Goal: Transaction & Acquisition: Purchase product/service

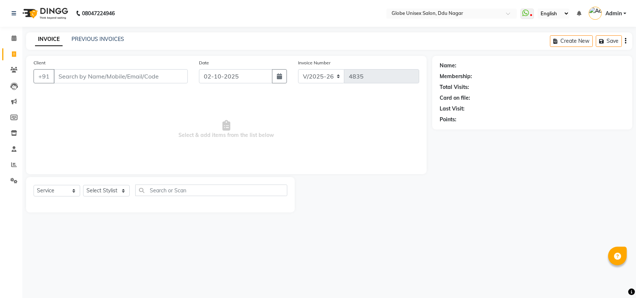
select select "4184"
select select "service"
click at [105, 36] on link "PREVIOUS INVOICES" at bounding box center [97, 39] width 53 height 7
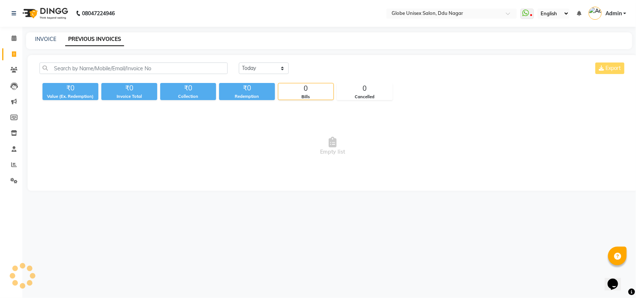
click at [106, 38] on link "PREVIOUS INVOICES" at bounding box center [94, 39] width 59 height 13
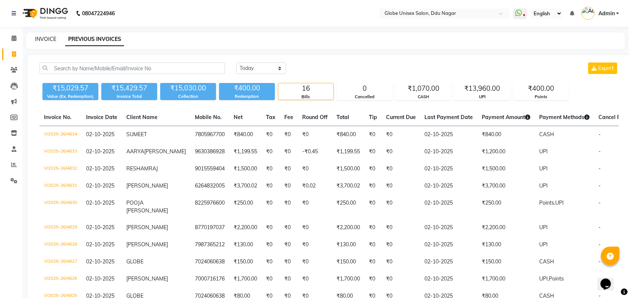
click at [52, 41] on link "INVOICE" at bounding box center [45, 39] width 21 height 7
select select "service"
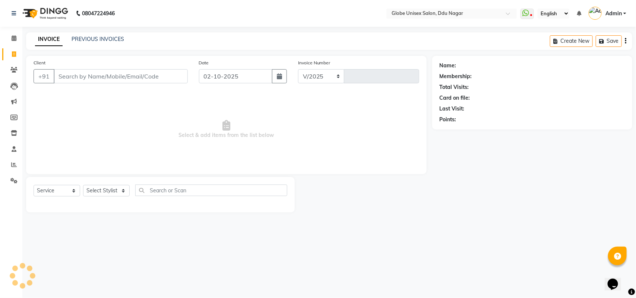
select select "4184"
type input "4835"
click at [102, 195] on select "Select Stylist" at bounding box center [106, 191] width 47 height 12
click at [111, 193] on select "Select Stylist" at bounding box center [106, 191] width 47 height 12
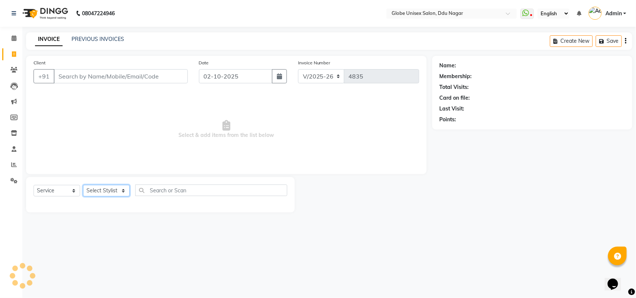
click at [111, 193] on select "Select Stylist ADITYA AJIT CHIRAG DEV DIGESH LALITA LAXMI MADHU MANSI NICK RAKS…" at bounding box center [106, 191] width 47 height 12
select select "34566"
click at [83, 185] on select "Select Stylist ADITYA AJIT CHIRAG DEV DIGESH LALITA LAXMI MADHU MANSI NICK RAKS…" at bounding box center [106, 191] width 47 height 12
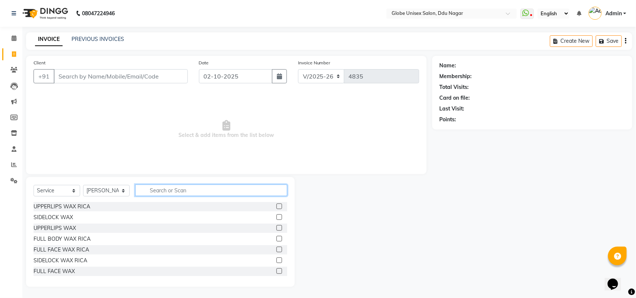
click at [163, 194] on input "text" at bounding box center [211, 191] width 152 height 12
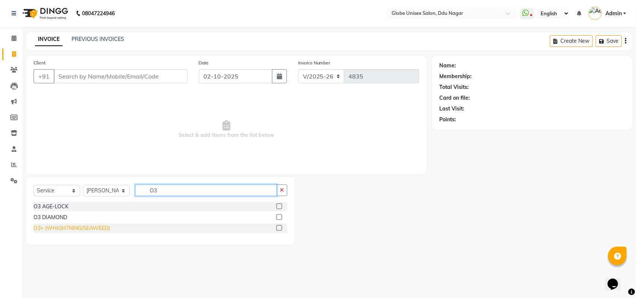
type input "O3"
drag, startPoint x: 60, startPoint y: 228, endPoint x: 123, endPoint y: 223, distance: 63.9
click at [61, 229] on div "O3+ (WHIGHTNING/SEAWEED)" at bounding box center [72, 229] width 76 height 8
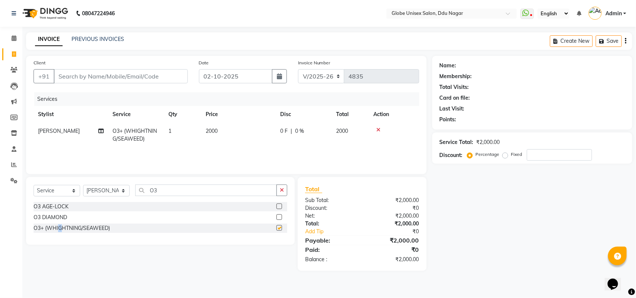
checkbox input "false"
click at [198, 191] on input "O3" at bounding box center [205, 191] width 141 height 12
type input "O"
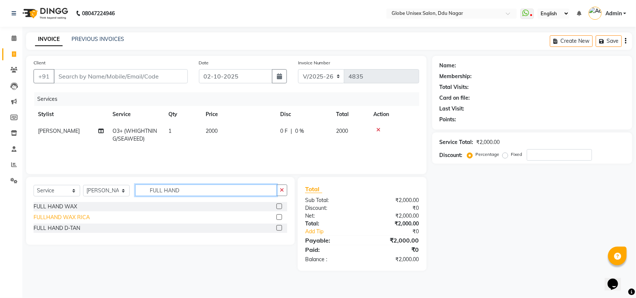
type input "FULL HAND"
click at [75, 215] on div "FULLHAND WAX RICA" at bounding box center [62, 218] width 56 height 8
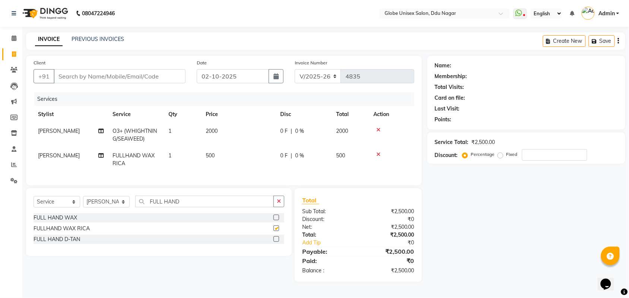
checkbox input "false"
click at [195, 207] on input "FULL HAND" at bounding box center [204, 202] width 139 height 12
type input "F"
click at [114, 207] on select "Select Stylist ADITYA AJIT CHIRAG DEV DIGESH LALITA LAXMI MADHU MANSI NICK RAKS…" at bounding box center [106, 202] width 47 height 12
select select "24272"
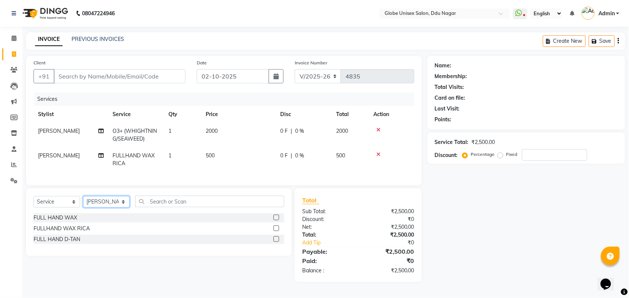
click at [83, 203] on select "Select Stylist ADITYA AJIT CHIRAG DEV DIGESH LALITA LAXMI MADHU MANSI NICK RAKS…" at bounding box center [106, 202] width 47 height 12
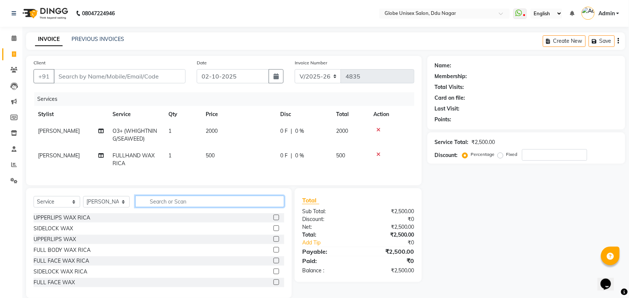
click at [182, 207] on input "text" at bounding box center [209, 202] width 149 height 12
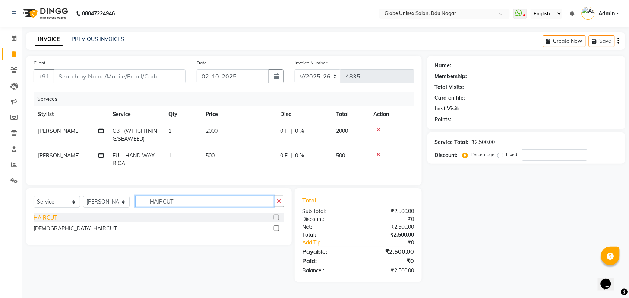
type input "HAIRCUT"
click at [49, 222] on div "HAIRCUT" at bounding box center [45, 218] width 23 height 8
checkbox input "false"
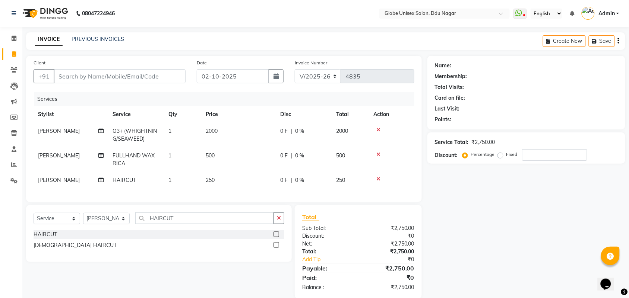
drag, startPoint x: 200, startPoint y: 215, endPoint x: 199, endPoint y: 221, distance: 5.6
click at [200, 218] on div "Select Service Product Membership Package Voucher Prepaid Gift Card Select Styl…" at bounding box center [158, 233] width 265 height 57
click at [195, 224] on input "HAIRCUT" at bounding box center [204, 219] width 139 height 12
type input "H"
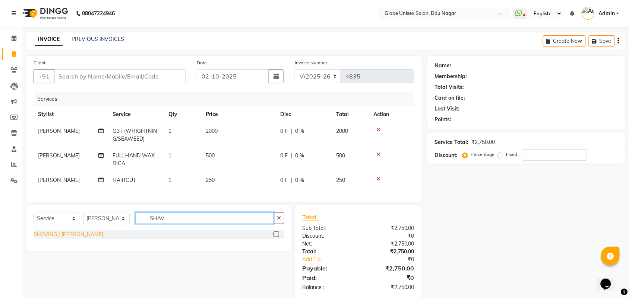
type input "SHAV"
click at [50, 239] on div "SHAVING / BEARD" at bounding box center [69, 235] width 70 height 8
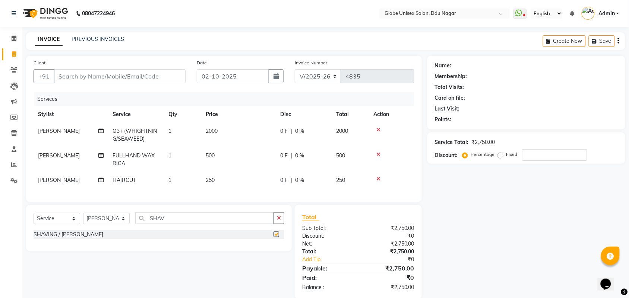
checkbox input "false"
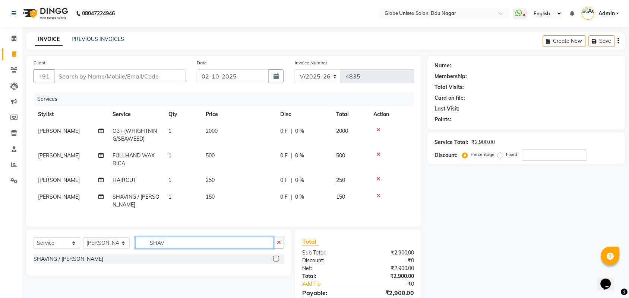
click at [171, 240] on input "SHAV" at bounding box center [204, 243] width 139 height 12
type input "S"
type input "LOTUS"
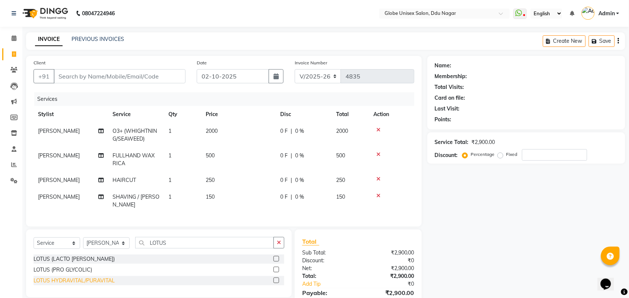
click at [79, 277] on div "LOTUS HYDRAVITAL/PURAVITAL" at bounding box center [74, 281] width 81 height 8
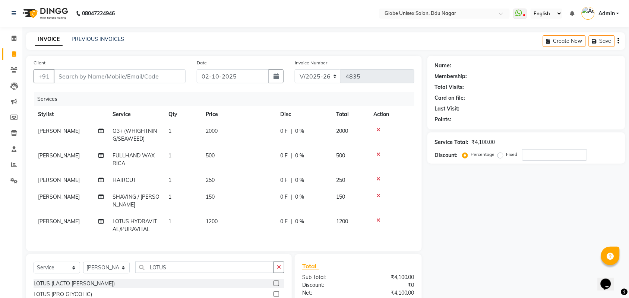
checkbox input "false"
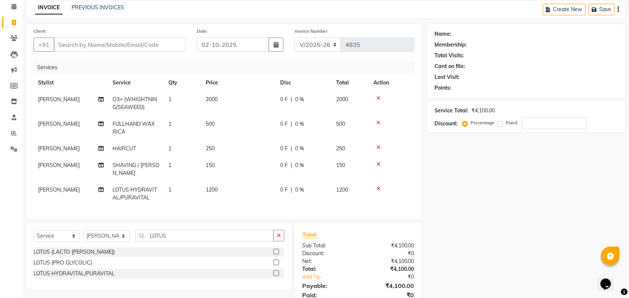
scroll to position [47, 0]
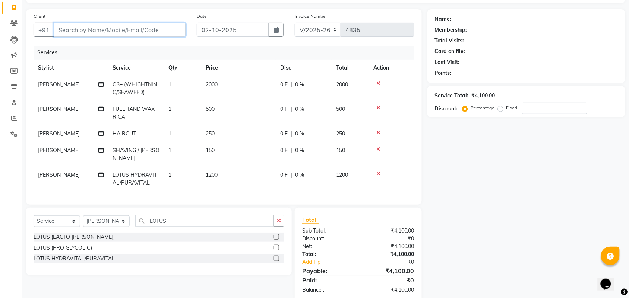
click at [120, 29] on input "Client" at bounding box center [120, 30] width 132 height 14
type input "9"
type input "0"
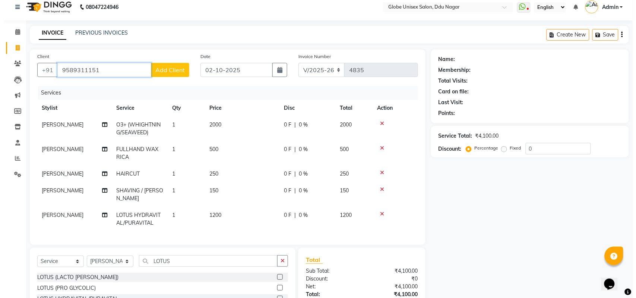
scroll to position [0, 0]
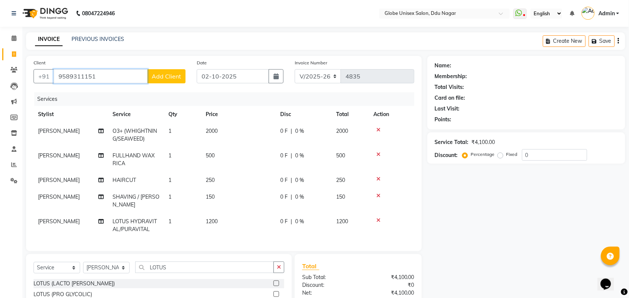
type input "9589311151"
click at [171, 77] on span "Add Client" at bounding box center [166, 76] width 29 height 7
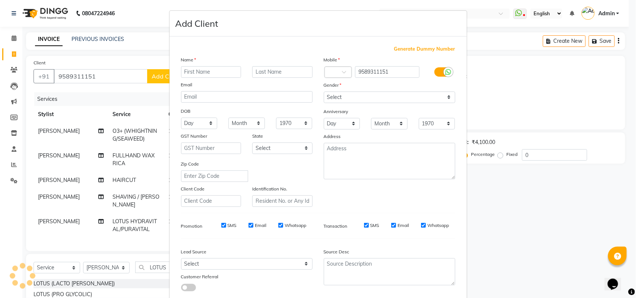
click at [202, 73] on input "text" at bounding box center [211, 72] width 60 height 12
type input "NIDHI"
click at [384, 105] on div "Mobile Country Code × 91 9589311151 Gender Select Male Female Other Prefer Not …" at bounding box center [389, 131] width 143 height 151
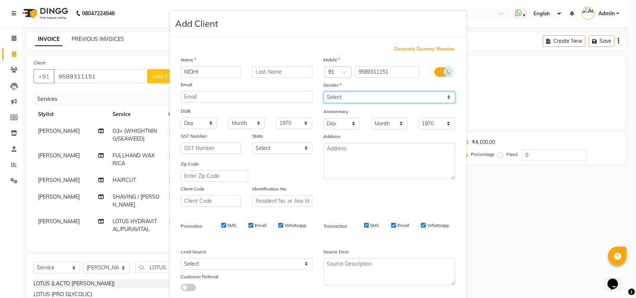
click at [391, 93] on select "Select Male Female Other Prefer Not To Say" at bounding box center [389, 98] width 131 height 12
click at [392, 101] on select "Select Male Female Other Prefer Not To Say" at bounding box center [389, 98] width 131 height 12
click at [403, 94] on select "Select Male Female Other Prefer Not To Say" at bounding box center [389, 98] width 131 height 12
select select "female"
click at [324, 92] on select "Select Male Female Other Prefer Not To Say" at bounding box center [389, 98] width 131 height 12
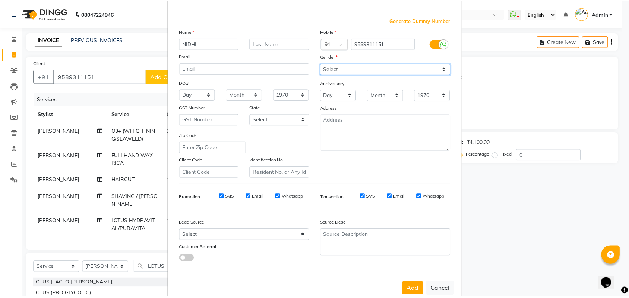
scroll to position [43, 0]
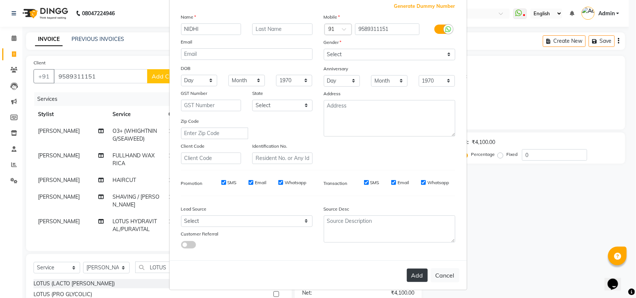
click at [420, 276] on button "Add" at bounding box center [417, 275] width 21 height 13
select select
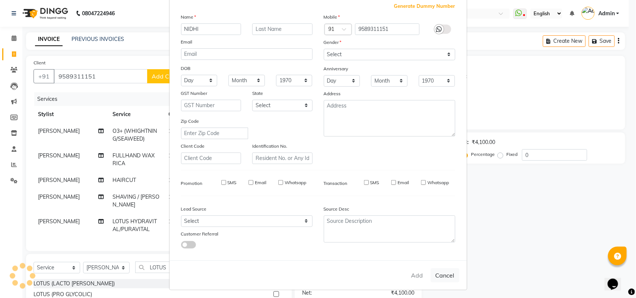
select select
checkbox input "false"
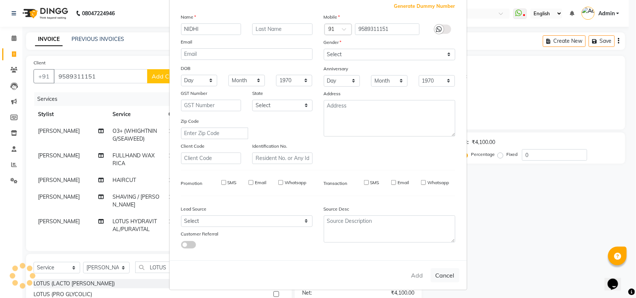
checkbox input "false"
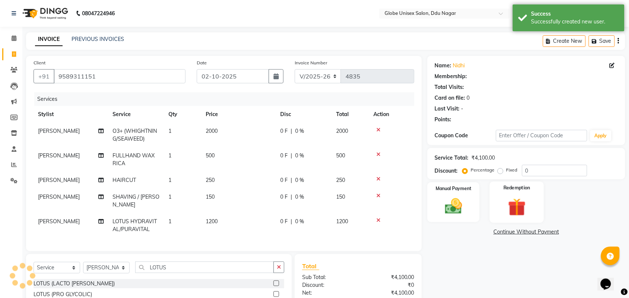
select select "1: Object"
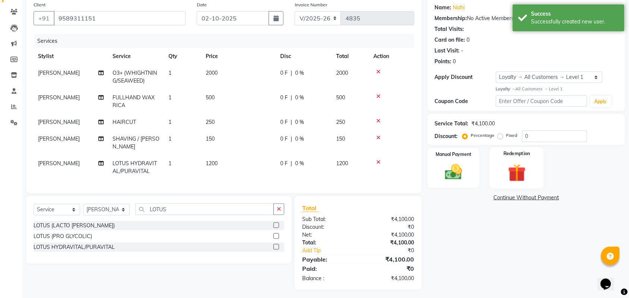
scroll to position [60, 0]
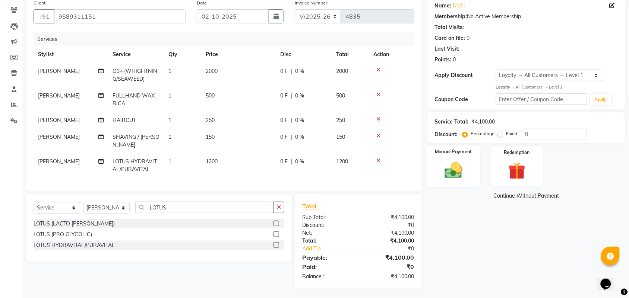
click at [453, 176] on img at bounding box center [453, 170] width 29 height 20
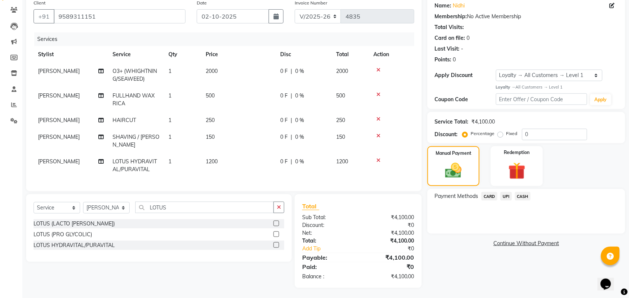
click at [521, 196] on span "CASH" at bounding box center [523, 196] width 16 height 9
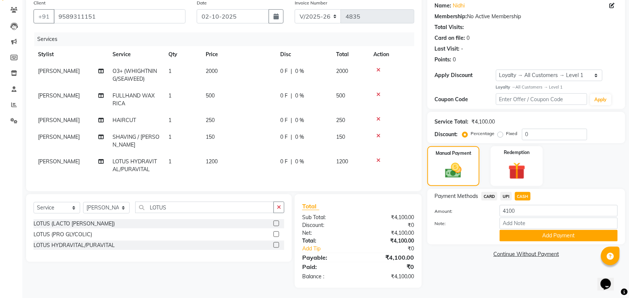
drag, startPoint x: 538, startPoint y: 232, endPoint x: 635, endPoint y: 185, distance: 107.8
click at [538, 232] on button "Add Payment" at bounding box center [558, 236] width 118 height 12
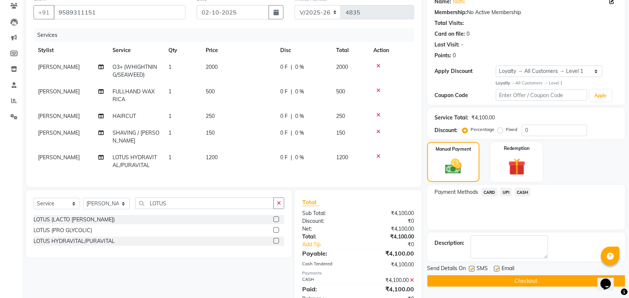
scroll to position [71, 0]
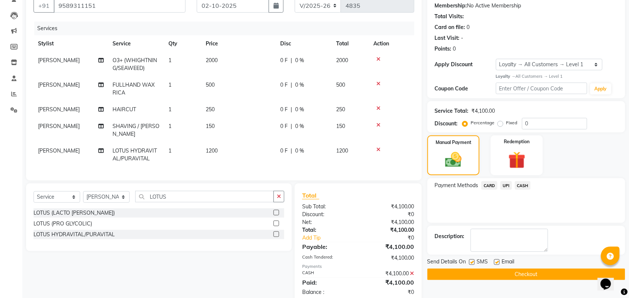
click at [548, 276] on button "Checkout" at bounding box center [526, 275] width 198 height 12
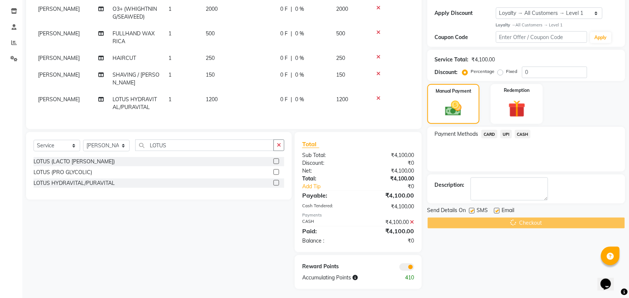
scroll to position [123, 0]
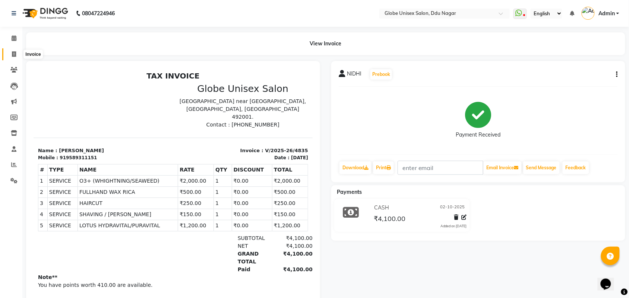
click at [9, 53] on span at bounding box center [13, 54] width 13 height 9
select select "service"
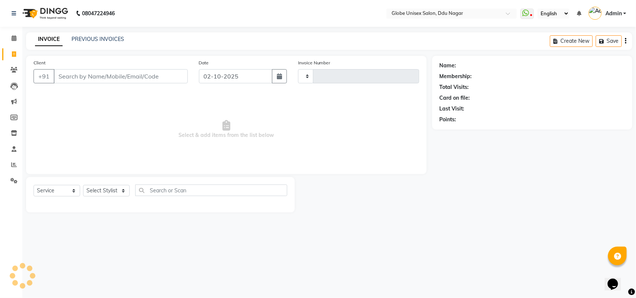
type input "4836"
select select "4184"
click at [95, 41] on link "PREVIOUS INVOICES" at bounding box center [97, 39] width 53 height 7
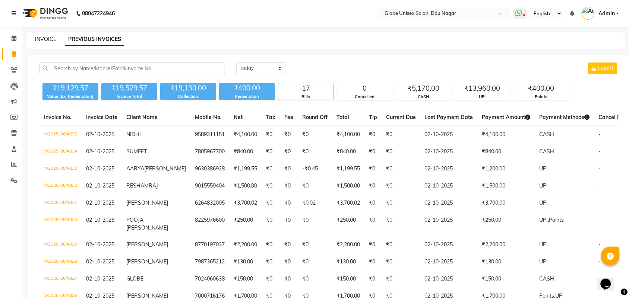
click at [39, 36] on link "INVOICE" at bounding box center [45, 39] width 21 height 7
select select "service"
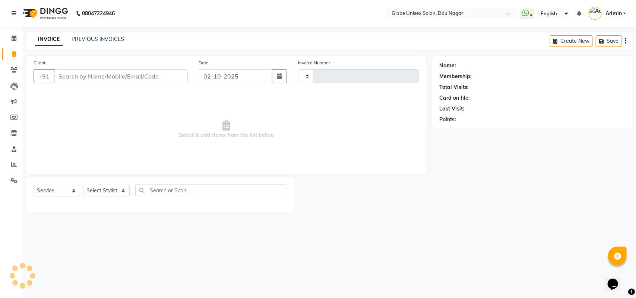
type input "4836"
select select "4184"
click at [90, 38] on link "PREVIOUS INVOICES" at bounding box center [97, 39] width 53 height 7
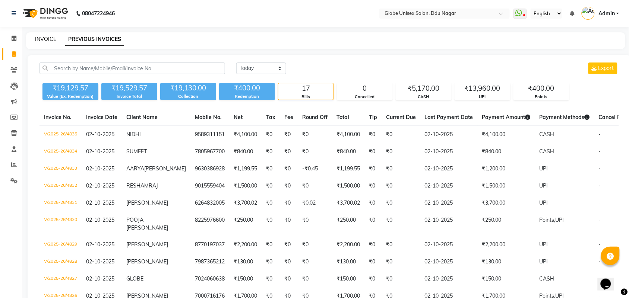
click at [39, 36] on link "INVOICE" at bounding box center [45, 39] width 21 height 7
select select "service"
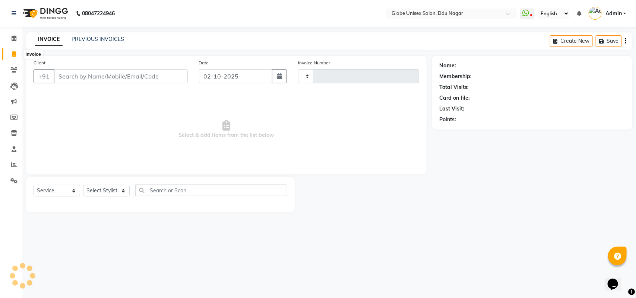
type input "4836"
select select "4184"
click at [97, 42] on div "PREVIOUS INVOICES" at bounding box center [97, 39] width 53 height 8
click at [115, 36] on link "PREVIOUS INVOICES" at bounding box center [97, 39] width 53 height 7
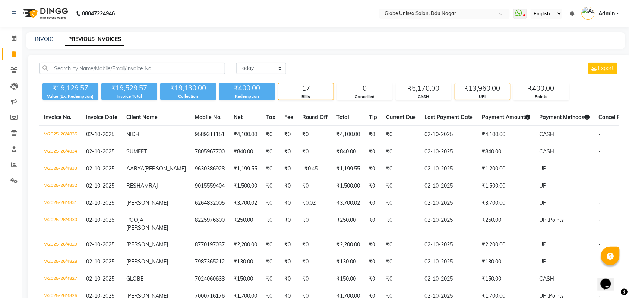
click at [495, 95] on div "UPI" at bounding box center [482, 97] width 55 height 6
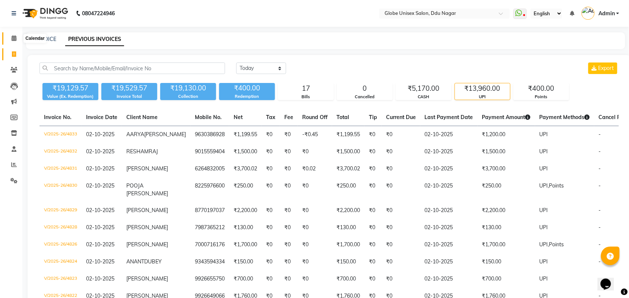
click at [9, 41] on span at bounding box center [13, 38] width 13 height 9
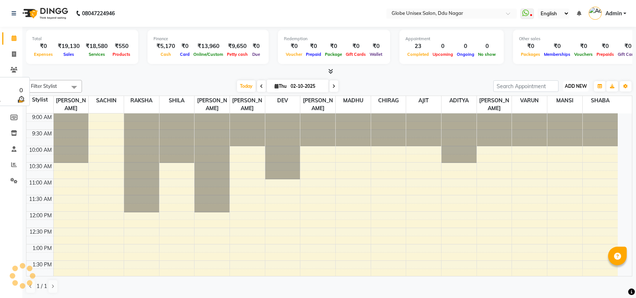
click at [568, 84] on span "ADD NEW" at bounding box center [575, 86] width 22 height 6
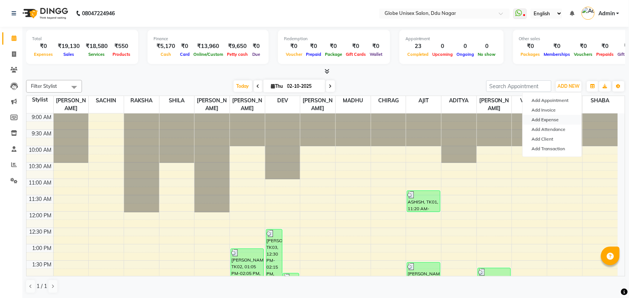
click at [548, 118] on link "Add Expense" at bounding box center [551, 120] width 59 height 10
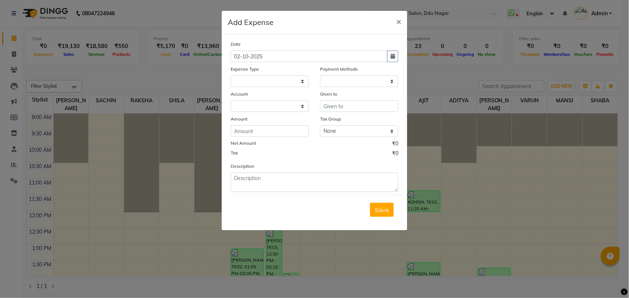
select select
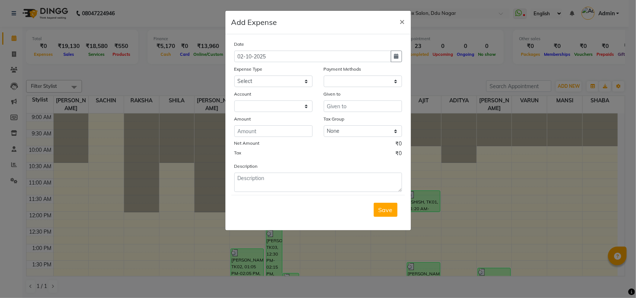
select select "1"
select select "2996"
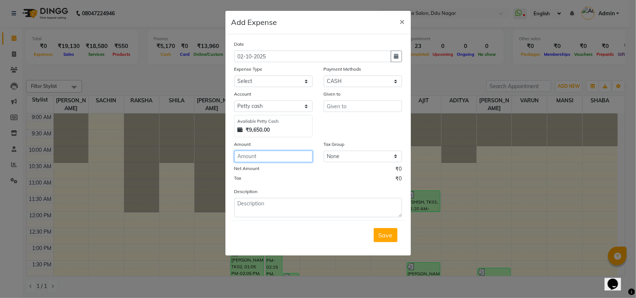
click at [255, 154] on input "number" at bounding box center [273, 157] width 78 height 12
type input "100"
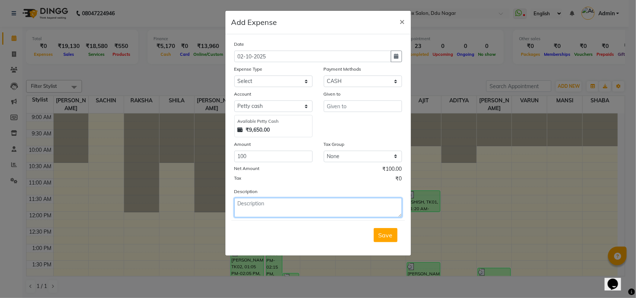
click at [267, 198] on textarea at bounding box center [318, 207] width 168 height 19
type textarea "100=MILK,COFFEE"
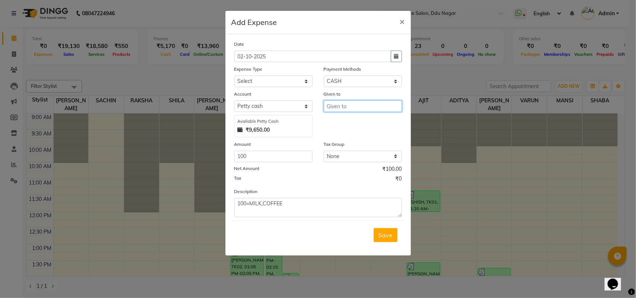
click at [378, 106] on input "text" at bounding box center [363, 107] width 78 height 12
click at [362, 122] on button "SAC HIN" at bounding box center [353, 122] width 59 height 12
type input "SACHIN"
click at [274, 78] on select "Select Advance Salary Bank charges Car maintenance Cash transfer to bank Cash t…" at bounding box center [273, 82] width 78 height 12
select select "9"
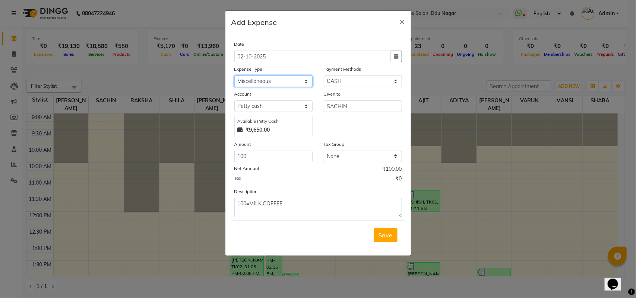
click at [234, 76] on select "Select Advance Salary Bank charges Car maintenance Cash transfer to bank Cash t…" at bounding box center [273, 82] width 78 height 12
click at [381, 232] on span "Save" at bounding box center [385, 235] width 14 height 7
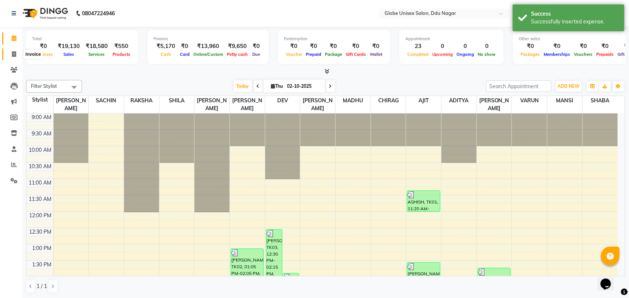
click at [13, 54] on icon at bounding box center [14, 54] width 4 height 6
select select "service"
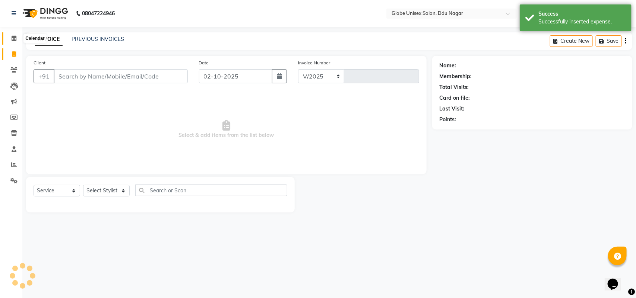
click at [13, 36] on icon at bounding box center [14, 38] width 5 height 6
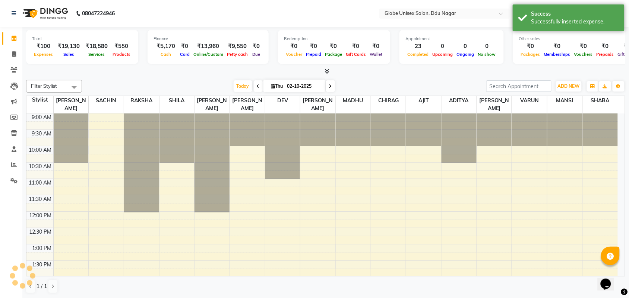
scroll to position [246, 0]
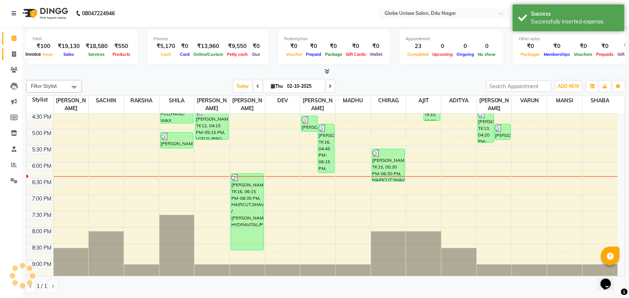
click at [16, 54] on span at bounding box center [13, 54] width 13 height 9
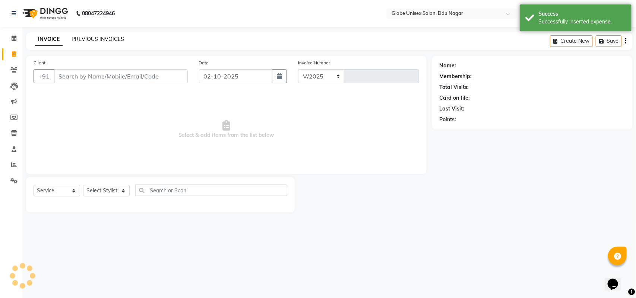
click at [110, 39] on link "PREVIOUS INVOICES" at bounding box center [97, 39] width 53 height 7
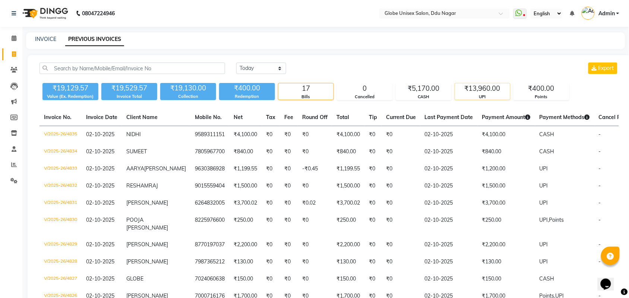
click at [490, 92] on div "₹13,960.00" at bounding box center [482, 88] width 55 height 10
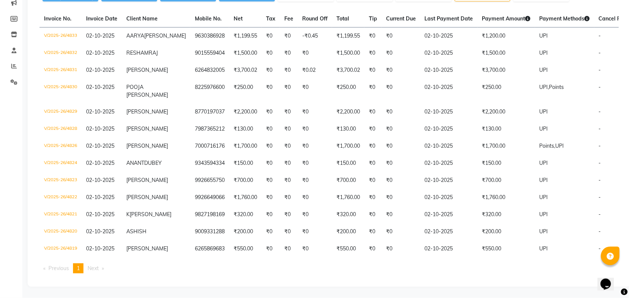
scroll to position [125, 0]
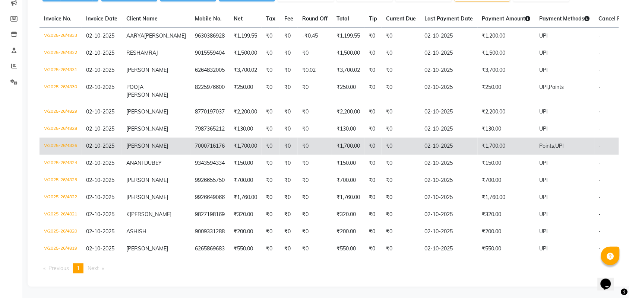
click at [58, 138] on td "V/2025-26/4826" at bounding box center [60, 146] width 42 height 17
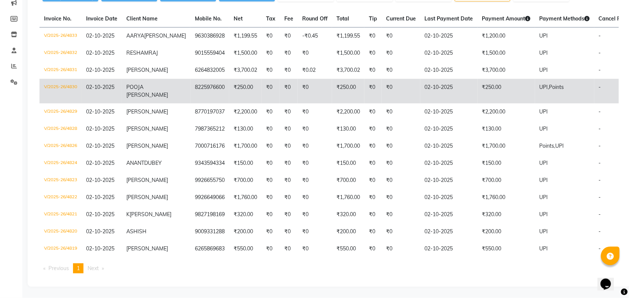
click at [66, 79] on td "V/2025-26/4830" at bounding box center [60, 91] width 42 height 25
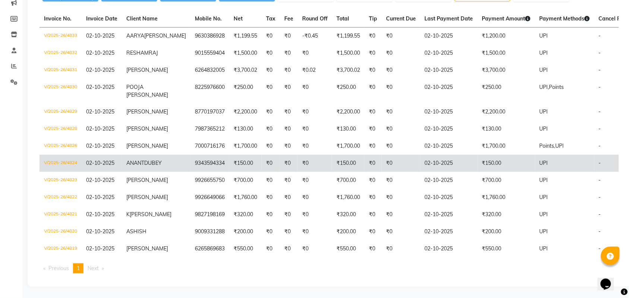
click at [61, 155] on td "V/2025-26/4824" at bounding box center [60, 163] width 42 height 17
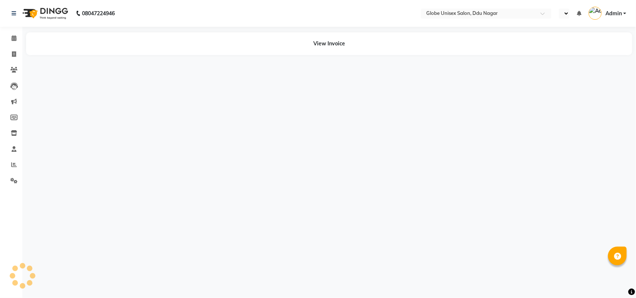
select select "en"
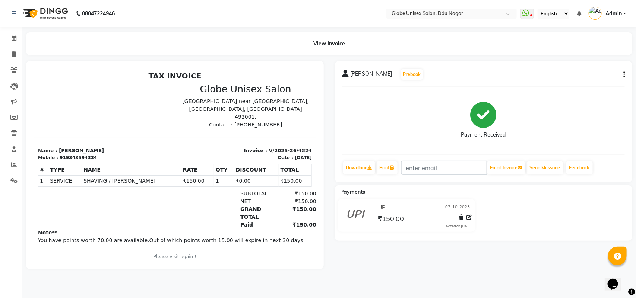
click at [469, 213] on body "08047224946 Select Location × Globe Unisex Salon[GEOGRAPHIC_DATA] WhatsApp Stat…" at bounding box center [318, 149] width 636 height 298
click at [468, 216] on icon at bounding box center [469, 217] width 5 height 5
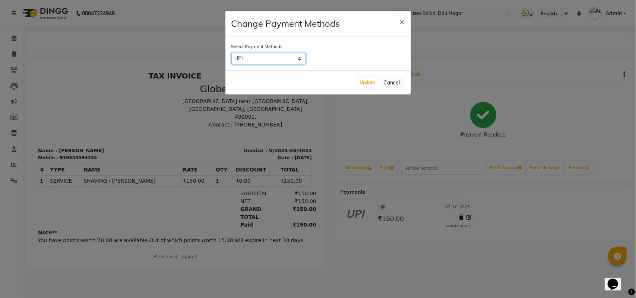
drag, startPoint x: 280, startPoint y: 56, endPoint x: 280, endPoint y: 62, distance: 6.0
click at [280, 56] on select "CARD UPI CASH" at bounding box center [268, 59] width 74 height 12
select select "1"
click at [231, 53] on select "CARD UPI CASH" at bounding box center [268, 59] width 74 height 12
click at [362, 80] on button "Update" at bounding box center [367, 82] width 19 height 10
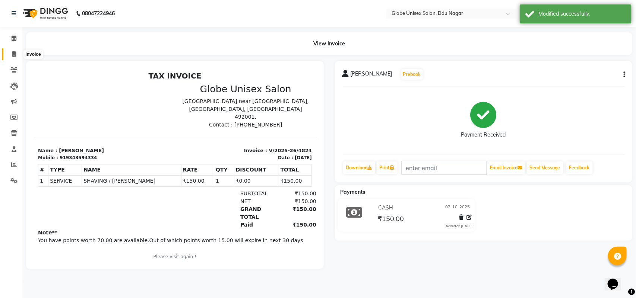
click at [13, 52] on icon at bounding box center [14, 54] width 4 height 6
select select "service"
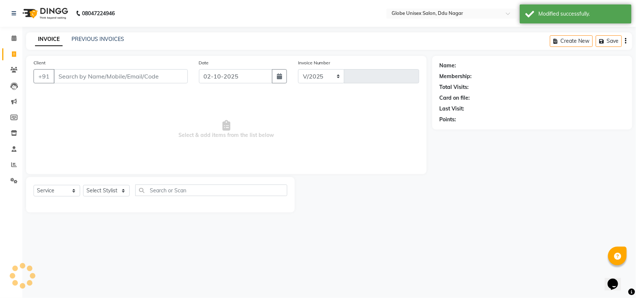
select select "4184"
type input "4836"
click at [109, 39] on link "PREVIOUS INVOICES" at bounding box center [97, 39] width 53 height 7
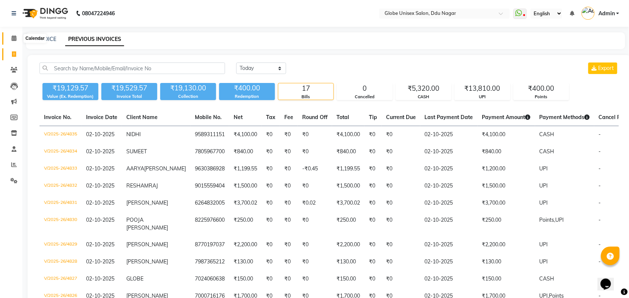
click at [9, 37] on span at bounding box center [13, 38] width 13 height 9
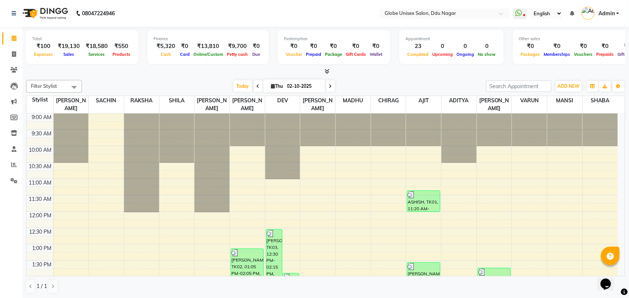
scroll to position [0, 0]
click at [573, 88] on span "ADD NEW" at bounding box center [568, 86] width 22 height 6
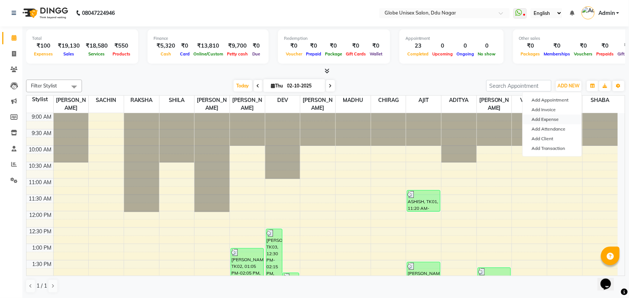
click at [539, 121] on link "Add Expense" at bounding box center [551, 120] width 59 height 10
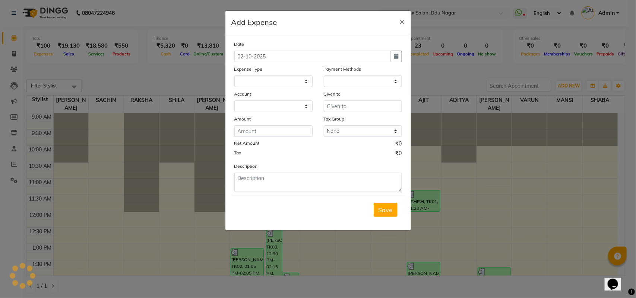
select select "1"
select select "2996"
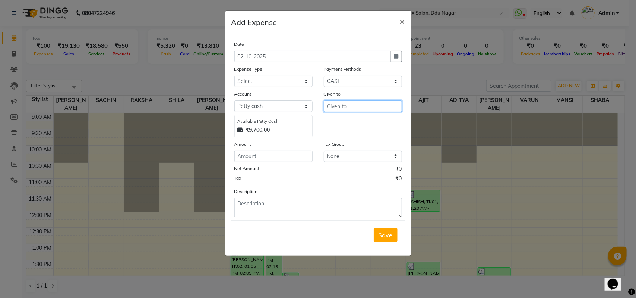
click at [376, 105] on input "text" at bounding box center [363, 107] width 78 height 12
click at [351, 122] on ngb-highlight "SAC HIN" at bounding box center [344, 121] width 23 height 7
type input "SACHIN"
click at [267, 81] on select "Select Advance Salary Bank charges Car maintenance Cash transfer to bank Cash t…" at bounding box center [273, 82] width 78 height 12
select select "9"
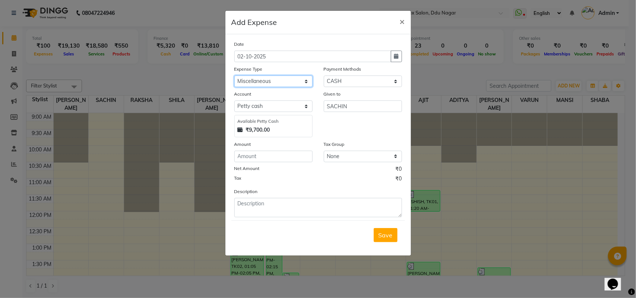
click at [234, 76] on select "Select Advance Salary Bank charges Car maintenance Cash transfer to bank Cash t…" at bounding box center [273, 82] width 78 height 12
click at [282, 159] on input "number" at bounding box center [273, 157] width 78 height 12
type input "600"
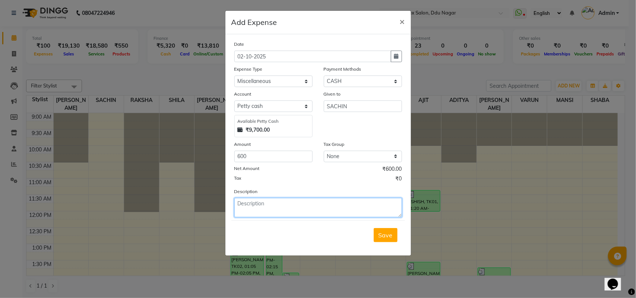
click at [272, 209] on textarea at bounding box center [318, 207] width 168 height 19
type textarea "6"
type textarea "500"
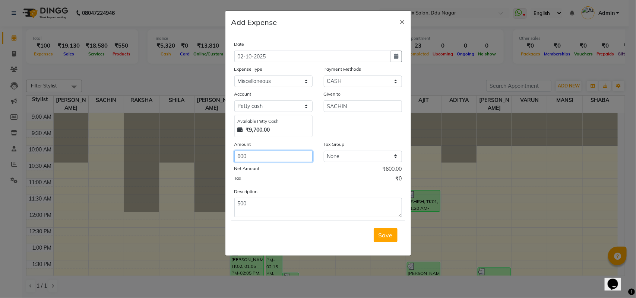
click at [259, 155] on input "600" at bounding box center [273, 157] width 78 height 12
type input "6"
type input "500"
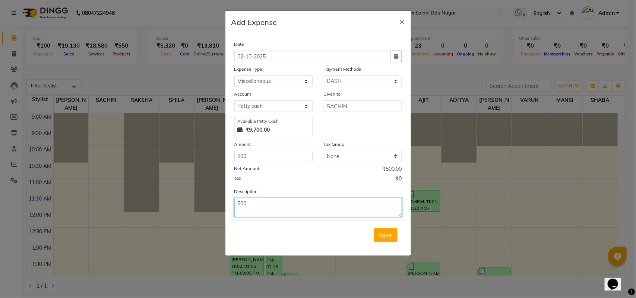
click at [255, 201] on textarea "500" at bounding box center [318, 207] width 168 height 19
type textarea "500=AUTO BADHA"
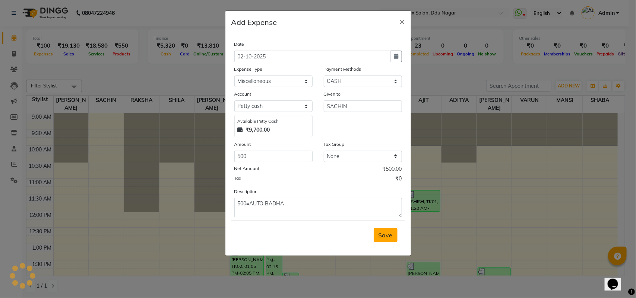
click at [380, 230] on button "Save" at bounding box center [385, 235] width 24 height 14
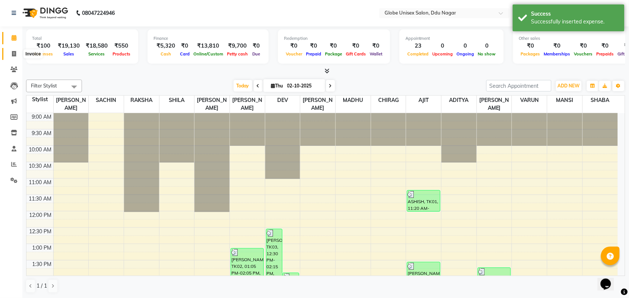
click at [16, 50] on span at bounding box center [13, 54] width 13 height 9
select select "service"
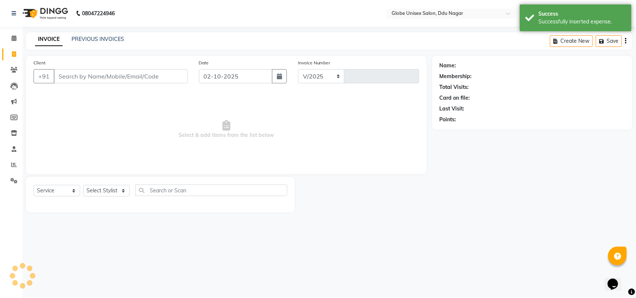
select select "4184"
type input "4836"
click at [16, 36] on span at bounding box center [13, 38] width 13 height 9
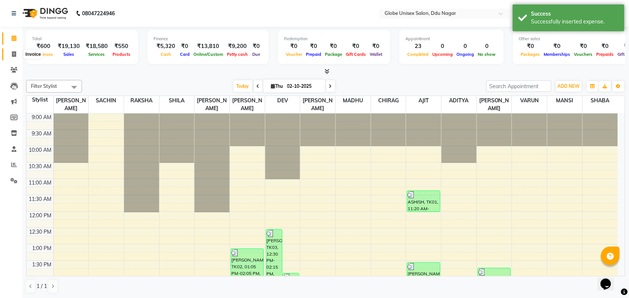
click at [13, 52] on icon at bounding box center [14, 54] width 4 height 6
select select "service"
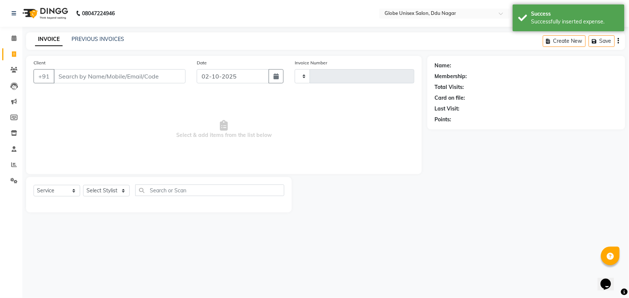
type input "4836"
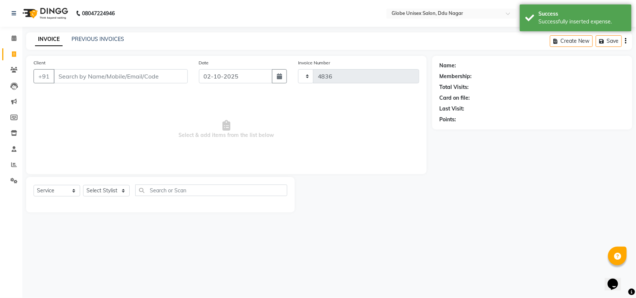
select select "4184"
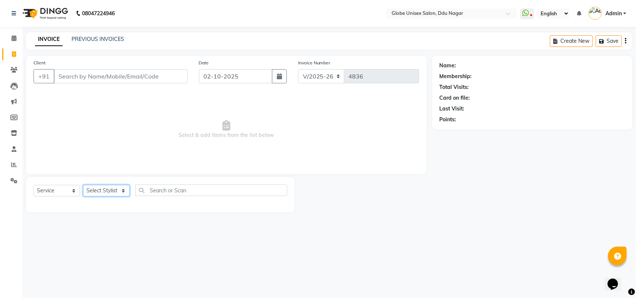
click at [118, 193] on select "Select Stylist ADITYA AJIT CHIRAG DEV DIGESH LALITA LAXMI MADHU MANSI NICK RAKS…" at bounding box center [106, 191] width 47 height 12
select select "22428"
click at [83, 185] on select "Select Stylist ADITYA AJIT CHIRAG DEV DIGESH LALITA LAXMI MADHU MANSI NICK RAKS…" at bounding box center [106, 191] width 47 height 12
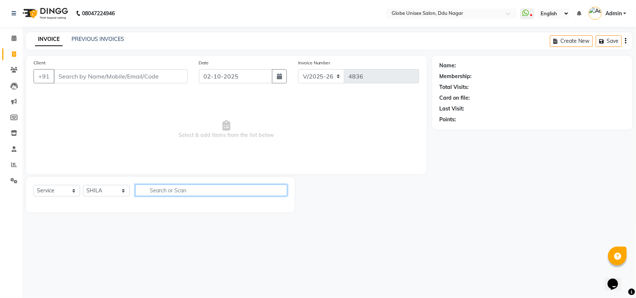
click at [188, 193] on input "text" at bounding box center [211, 191] width 152 height 12
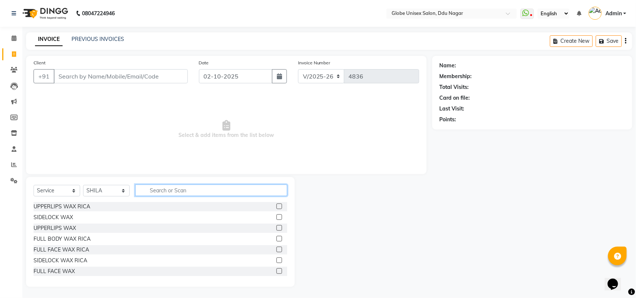
click at [190, 193] on input "text" at bounding box center [211, 191] width 152 height 12
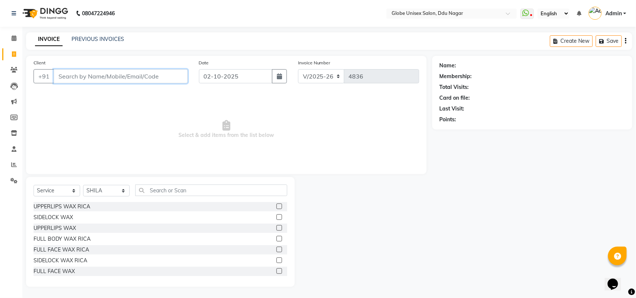
click at [126, 77] on input "Client" at bounding box center [121, 76] width 134 height 14
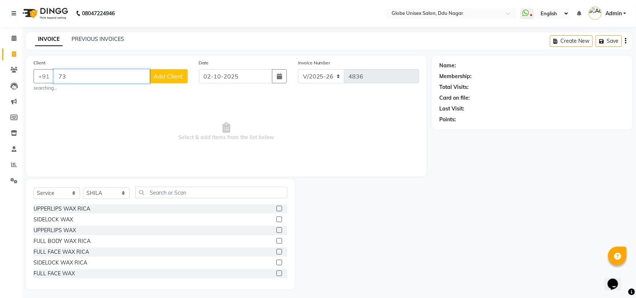
type input "7"
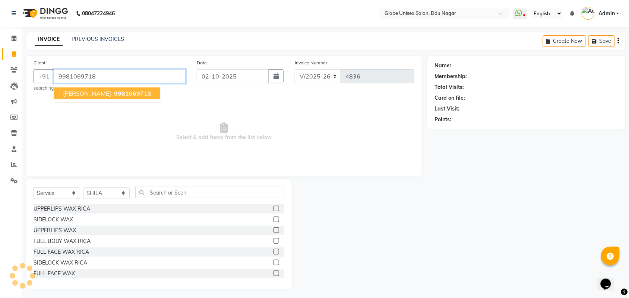
type input "9981069718"
select select "1: Object"
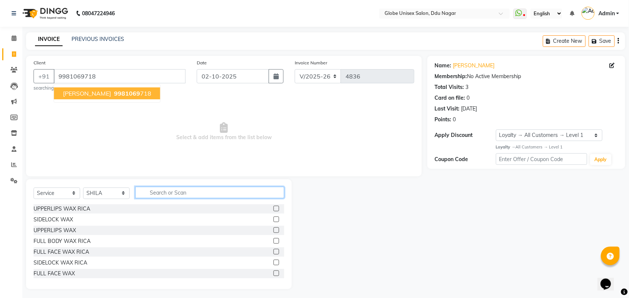
click at [233, 194] on input "text" at bounding box center [209, 193] width 149 height 12
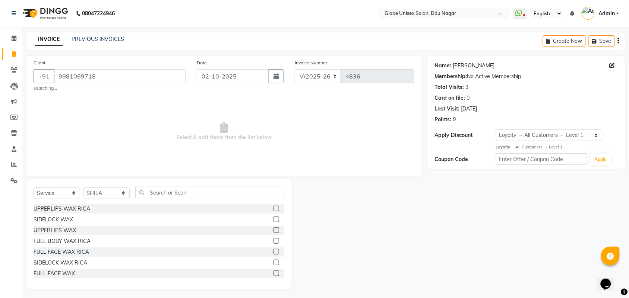
click at [467, 67] on link "Uma Khushwaha" at bounding box center [474, 66] width 42 height 8
click at [168, 190] on input "text" at bounding box center [209, 193] width 149 height 12
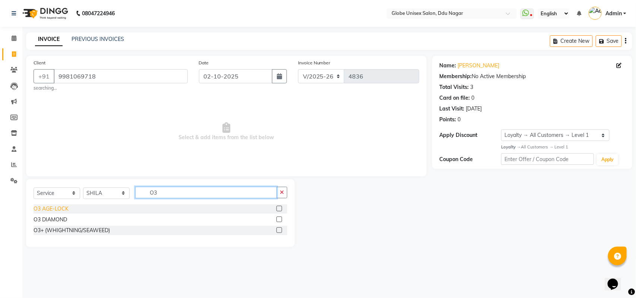
type input "O3"
click at [58, 207] on div "O3 AGE-LOCK" at bounding box center [51, 209] width 35 height 8
checkbox input "false"
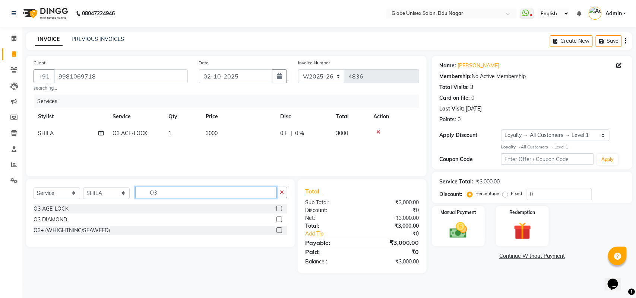
click at [185, 194] on input "O3" at bounding box center [205, 193] width 141 height 12
type input "O"
type input "HAND"
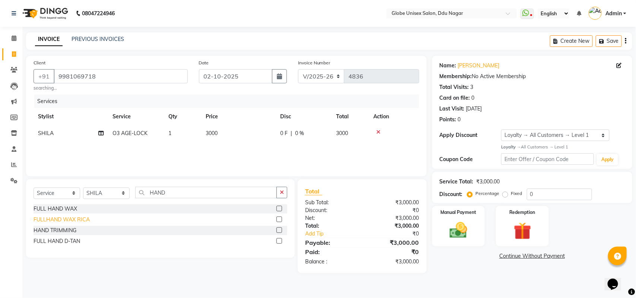
click at [75, 222] on div "FULLHAND WAX RICA" at bounding box center [62, 220] width 56 height 8
checkbox input "false"
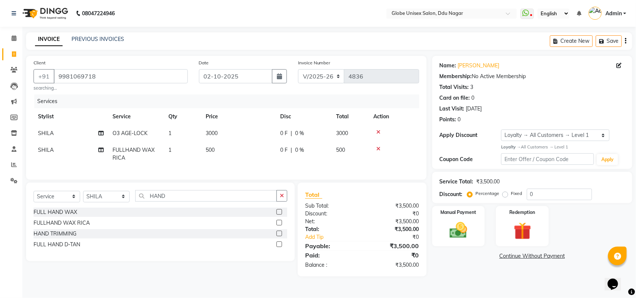
click at [379, 147] on icon at bounding box center [378, 148] width 4 height 5
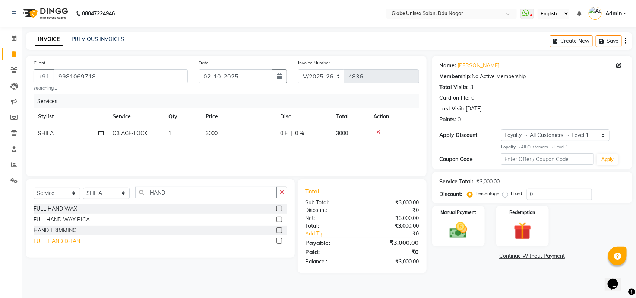
click at [66, 238] on div "FULL HAND D-TAN" at bounding box center [57, 242] width 47 height 8
checkbox input "false"
click at [297, 132] on span "0 %" at bounding box center [299, 134] width 9 height 8
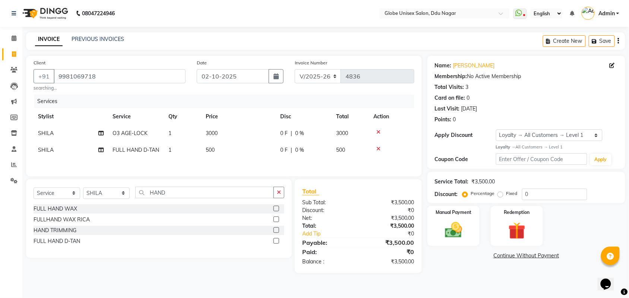
select select "22428"
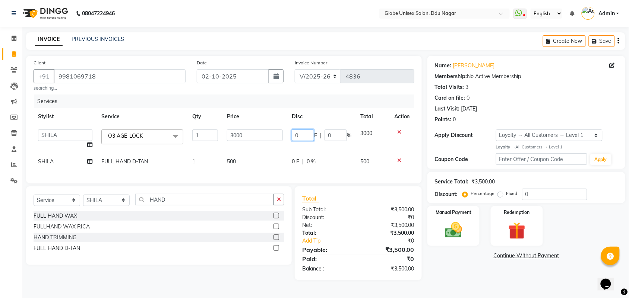
click at [311, 132] on input "0" at bounding box center [303, 136] width 22 height 12
type input "30"
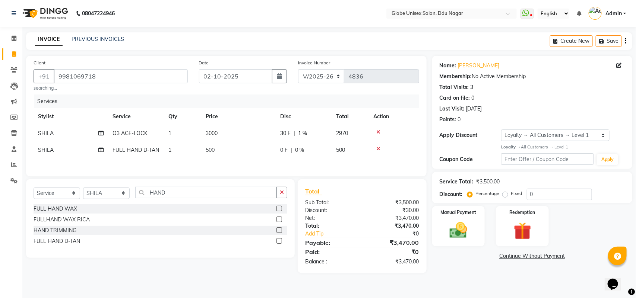
click at [472, 273] on div "Name: Uma Khushwaha Membership: No Active Membership Total Visits: 3 Card on fi…" at bounding box center [535, 164] width 206 height 217
click at [297, 138] on td "30 F | 1 %" at bounding box center [304, 133] width 56 height 17
select select "22428"
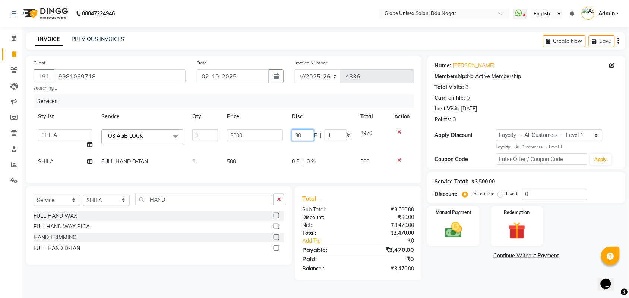
click at [300, 138] on input "30" at bounding box center [303, 136] width 22 height 12
type input "3"
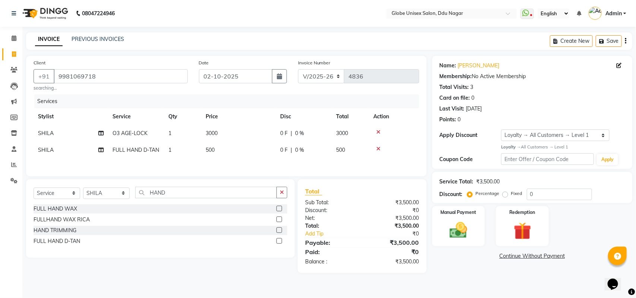
click at [317, 136] on div "0 F | 0 %" at bounding box center [303, 134] width 47 height 8
select select "22428"
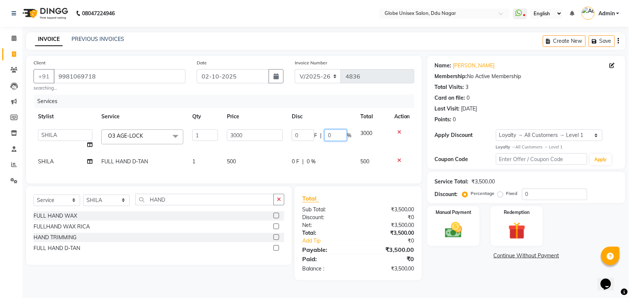
click at [334, 137] on input "0" at bounding box center [335, 136] width 22 height 12
type input "30"
click at [452, 289] on main "INVOICE PREVIOUS INVOICES Create New Save Client +91 9981069718 searching... Da…" at bounding box center [325, 161] width 606 height 259
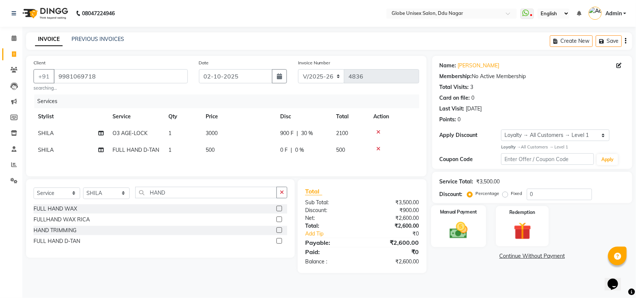
click at [458, 230] on img at bounding box center [457, 230] width 29 height 21
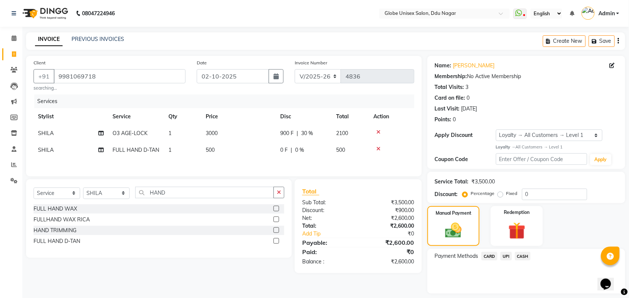
click at [504, 255] on span "UPI" at bounding box center [506, 256] width 12 height 9
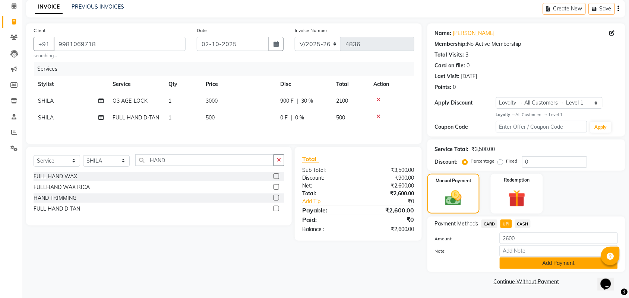
click at [554, 259] on button "Add Payment" at bounding box center [558, 264] width 118 height 12
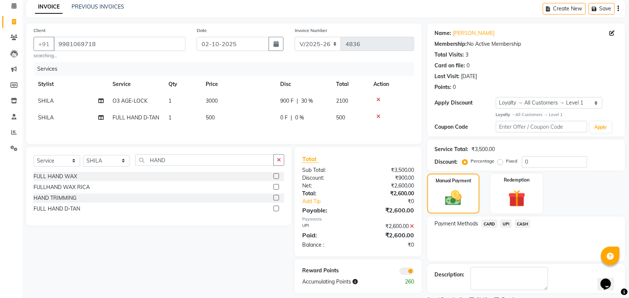
scroll to position [64, 0]
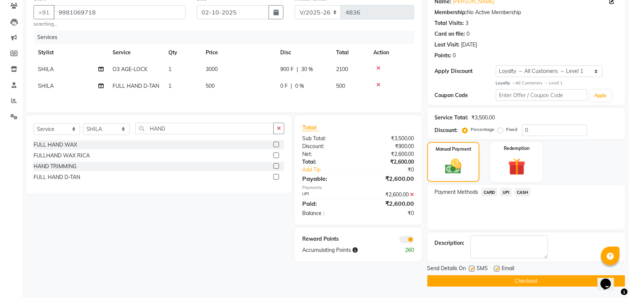
click at [405, 244] on span at bounding box center [406, 239] width 15 height 7
click at [414, 241] on input "checkbox" at bounding box center [414, 241] width 0 height 0
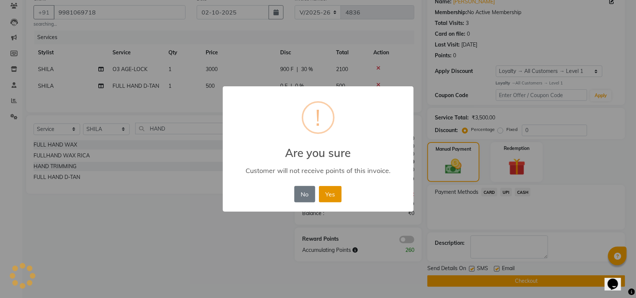
click at [327, 195] on button "Yes" at bounding box center [330, 194] width 23 height 16
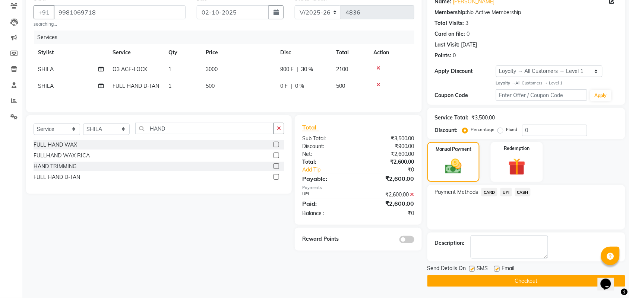
click at [540, 283] on button "Checkout" at bounding box center [526, 282] width 198 height 12
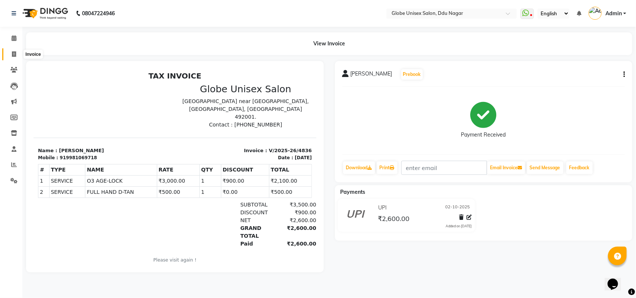
click at [12, 50] on span at bounding box center [13, 54] width 13 height 9
select select "service"
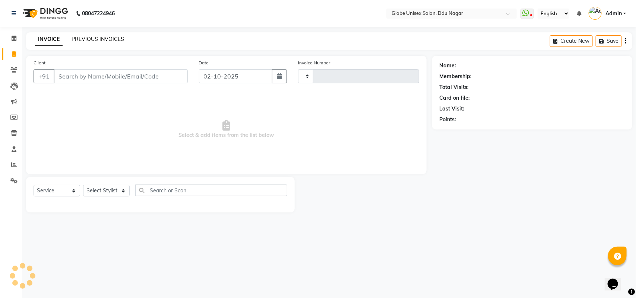
click at [90, 41] on link "PREVIOUS INVOICES" at bounding box center [97, 39] width 53 height 7
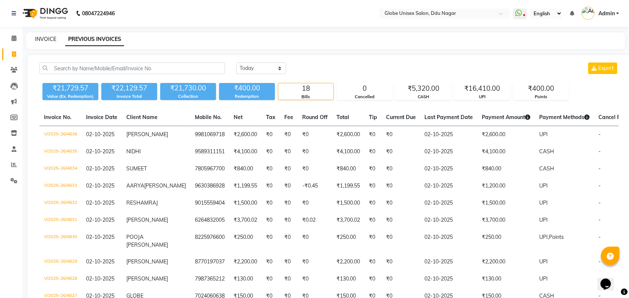
click at [47, 38] on link "INVOICE" at bounding box center [45, 39] width 21 height 7
select select "service"
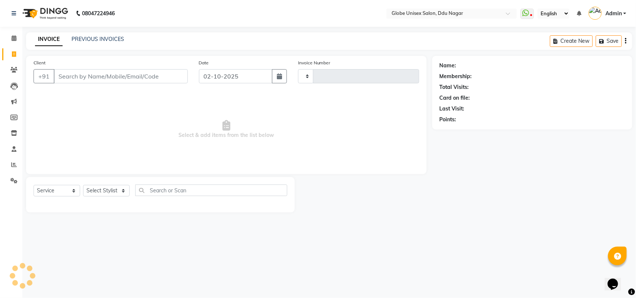
type input "4837"
select select "4184"
click at [99, 38] on link "PREVIOUS INVOICES" at bounding box center [97, 39] width 53 height 7
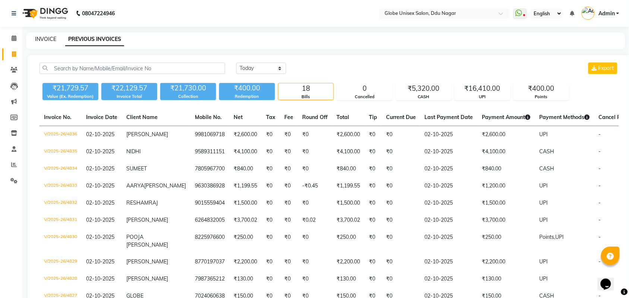
click at [54, 38] on link "INVOICE" at bounding box center [45, 39] width 21 height 7
select select "service"
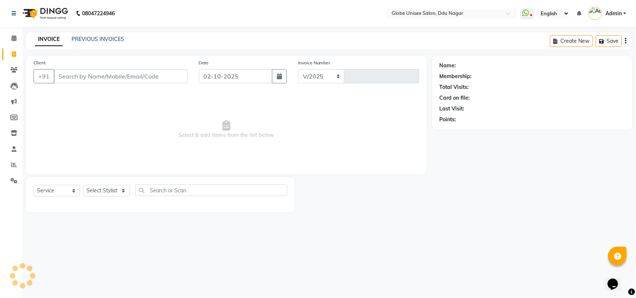
select select "4184"
type input "4837"
click at [93, 193] on select "Select Stylist ADITYA AJIT CHIRAG DEV DIGESH LALITA LAXMI MADHU MANSI NICK RAKS…" at bounding box center [106, 191] width 47 height 12
select select "25130"
click at [83, 185] on select "Select Stylist ADITYA AJIT CHIRAG DEV DIGESH LALITA LAXMI MADHU MANSI NICK RAKS…" at bounding box center [106, 191] width 47 height 12
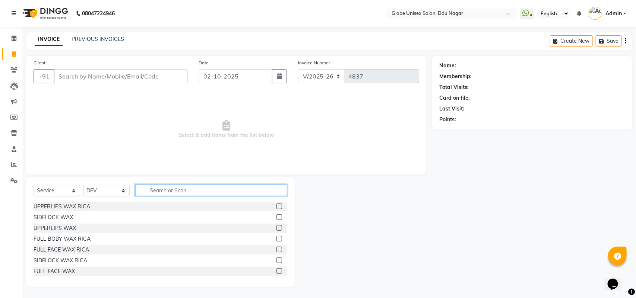
click at [179, 188] on input "text" at bounding box center [211, 191] width 152 height 12
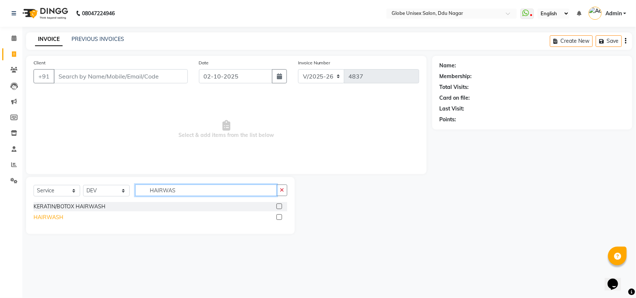
type input "HAIRWAS"
click at [46, 218] on div "HAIRWASH" at bounding box center [49, 218] width 30 height 8
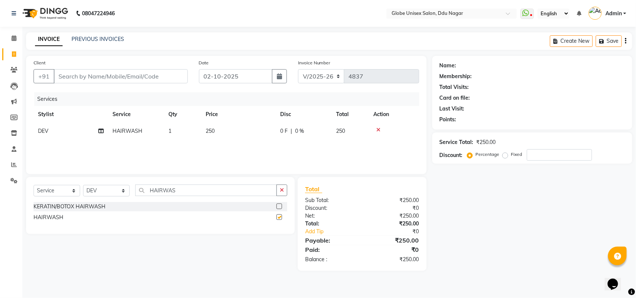
checkbox input "false"
click at [150, 82] on input "Client" at bounding box center [121, 76] width 134 height 14
click at [15, 40] on icon at bounding box center [14, 38] width 5 height 6
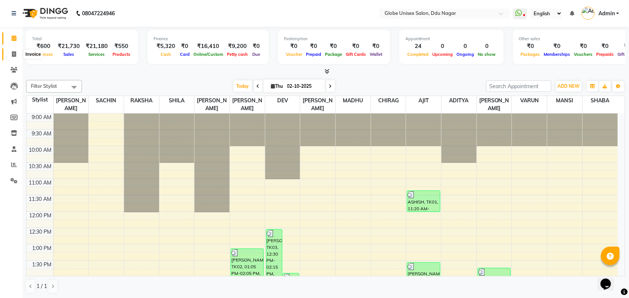
click at [15, 53] on icon at bounding box center [14, 54] width 4 height 6
select select "service"
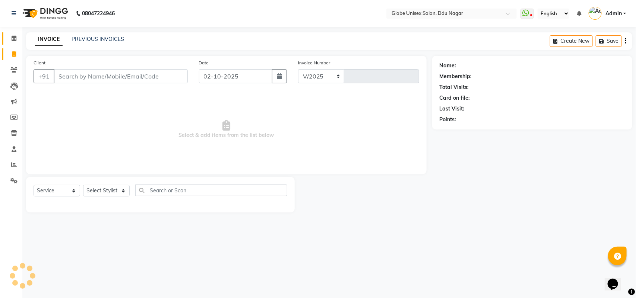
select select "4184"
type input "4837"
drag, startPoint x: 99, startPoint y: 186, endPoint x: 101, endPoint y: 181, distance: 5.1
click at [99, 186] on select "Select Stylist" at bounding box center [106, 191] width 47 height 12
click at [83, 185] on select "Select Stylist ADITYA AJIT CHIRAG DEV DIGESH LALITA LAXMI MADHU MANSI NICK RAKS…" at bounding box center [106, 191] width 47 height 12
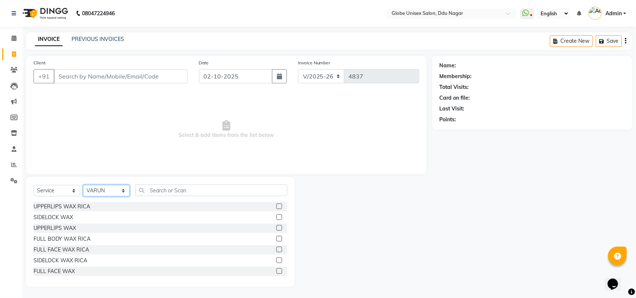
click at [111, 187] on select "Select Stylist ADITYA AJIT CHIRAG DEV DIGESH LALITA LAXMI MADHU MANSI NICK RAKS…" at bounding box center [106, 191] width 47 height 12
select select "25130"
click at [83, 185] on select "Select Stylist ADITYA AJIT CHIRAG DEV DIGESH LALITA LAXMI MADHU MANSI NICK RAKS…" at bounding box center [106, 191] width 47 height 12
click at [176, 197] on div "Select Service Product Membership Package Voucher Prepaid Gift Card Select Styl…" at bounding box center [161, 194] width 254 height 18
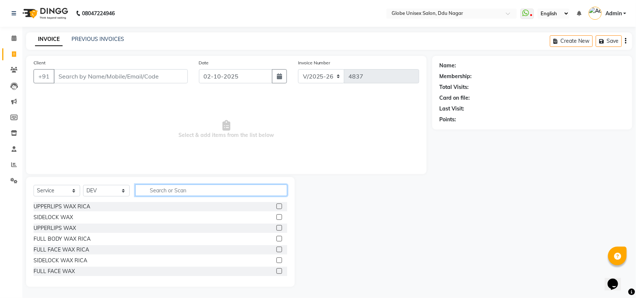
click at [182, 194] on input "text" at bounding box center [211, 191] width 152 height 12
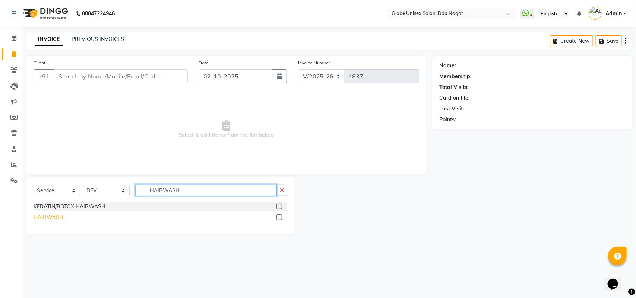
type input "HAIRWASH"
click at [49, 214] on div "HAIRWASH" at bounding box center [49, 218] width 30 height 8
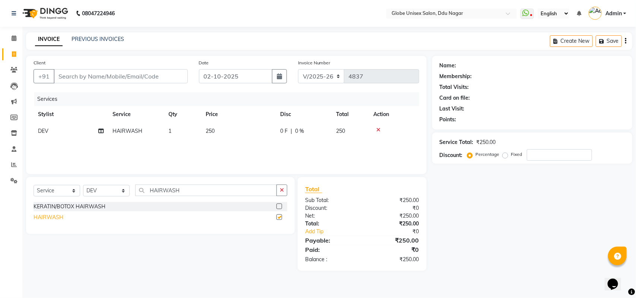
checkbox input "false"
click at [130, 80] on input "Client" at bounding box center [121, 76] width 134 height 14
click at [141, 82] on input "Client" at bounding box center [121, 76] width 134 height 14
click at [97, 73] on input "Client" at bounding box center [121, 76] width 134 height 14
type input "77"
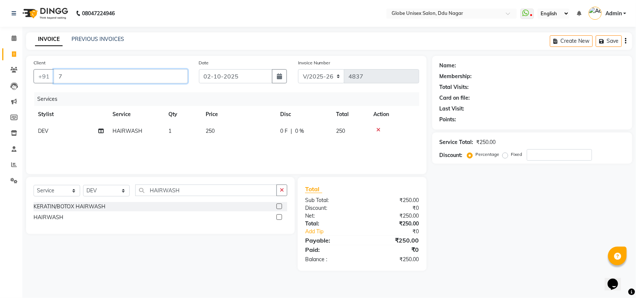
type input "0"
type input "7722870036"
click at [177, 79] on span "Add Client" at bounding box center [168, 76] width 29 height 7
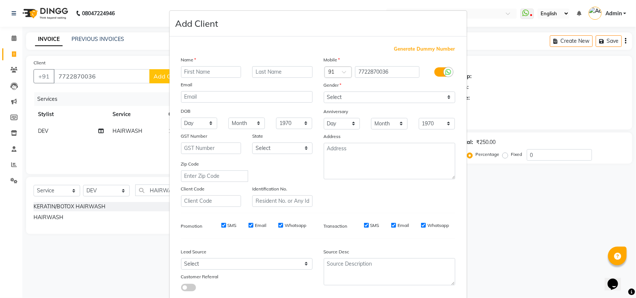
click at [209, 70] on input "text" at bounding box center [211, 72] width 60 height 12
type input "[PERSON_NAME]"
click at [378, 96] on select "Select Male Female Other Prefer Not To Say" at bounding box center [389, 98] width 131 height 12
select select "female"
click at [324, 92] on select "Select Male Female Other Prefer Not To Say" at bounding box center [389, 98] width 131 height 12
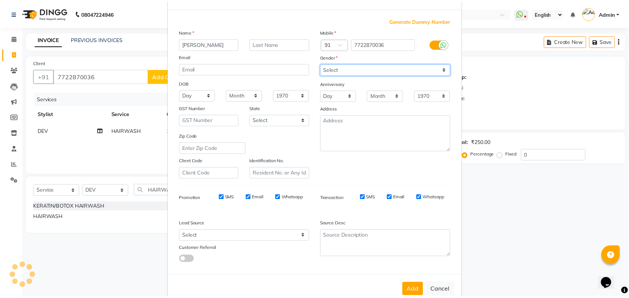
scroll to position [43, 0]
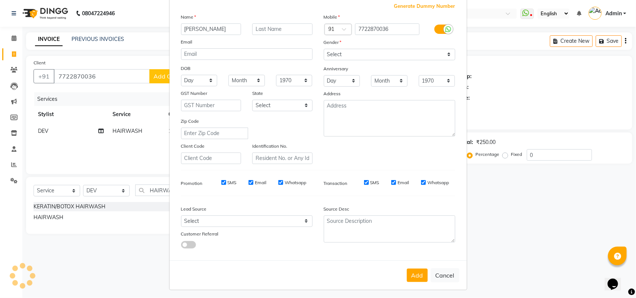
click at [416, 274] on button "Add" at bounding box center [417, 275] width 21 height 13
select select
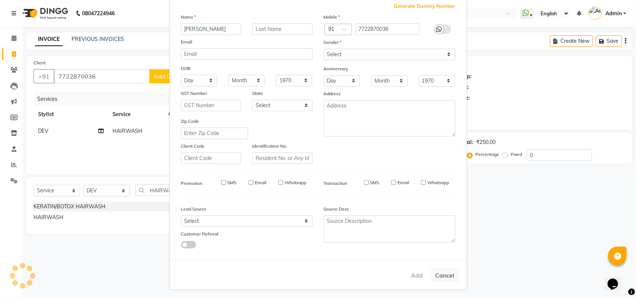
select select
checkbox input "false"
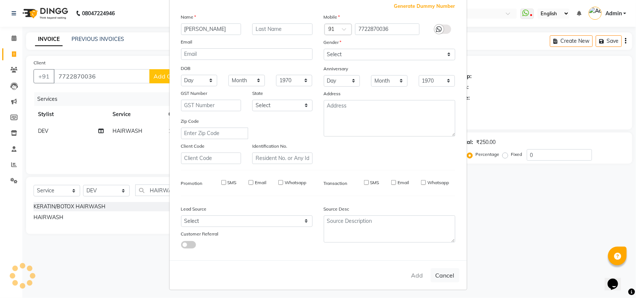
checkbox input "false"
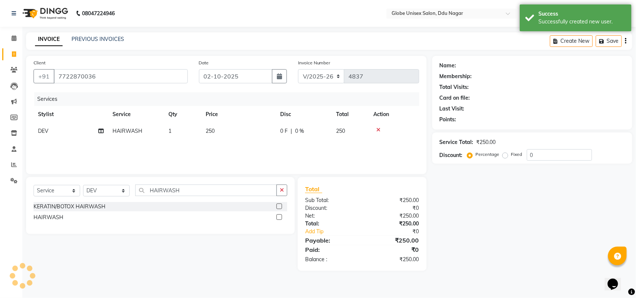
select select "1: Object"
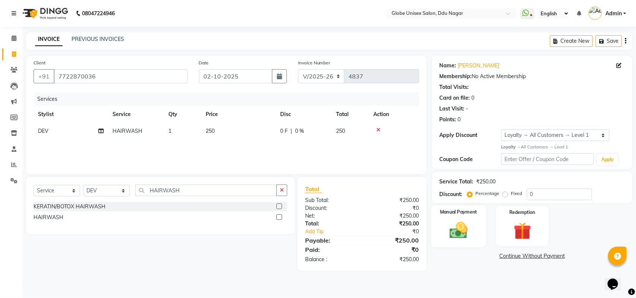
click at [449, 230] on img at bounding box center [457, 230] width 29 height 21
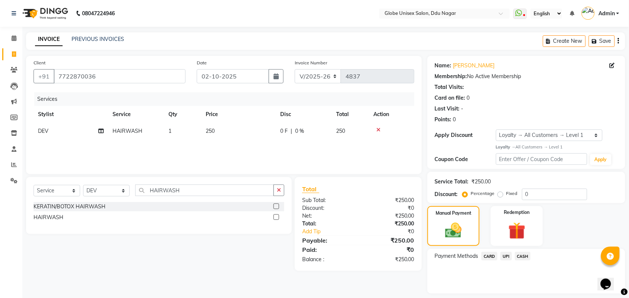
click at [524, 254] on span "CASH" at bounding box center [523, 256] width 16 height 9
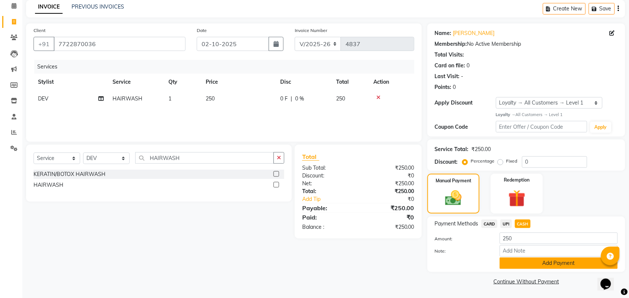
click at [566, 263] on button "Add Payment" at bounding box center [558, 264] width 118 height 12
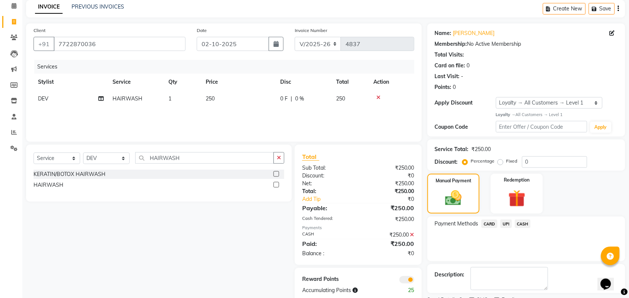
scroll to position [64, 0]
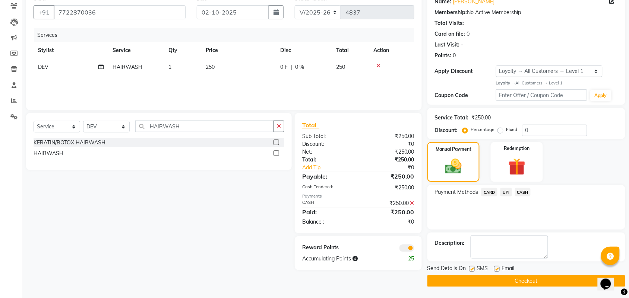
click at [557, 278] on button "Checkout" at bounding box center [526, 282] width 198 height 12
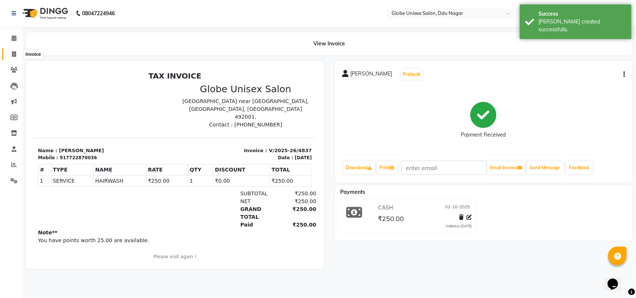
click at [16, 53] on icon at bounding box center [14, 54] width 4 height 6
select select "service"
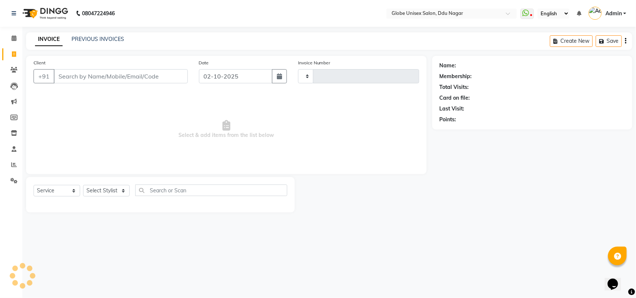
type input "4838"
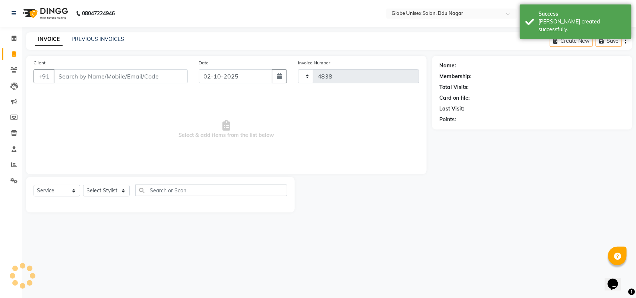
select select "4184"
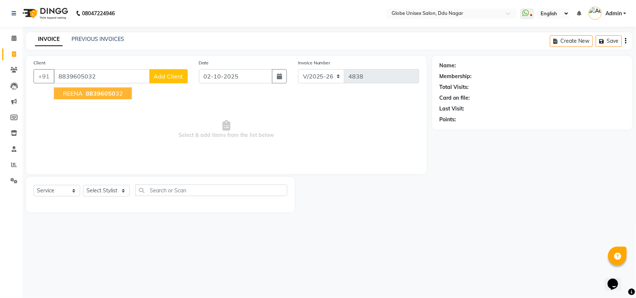
type input "8839605032"
select select "2: Object"
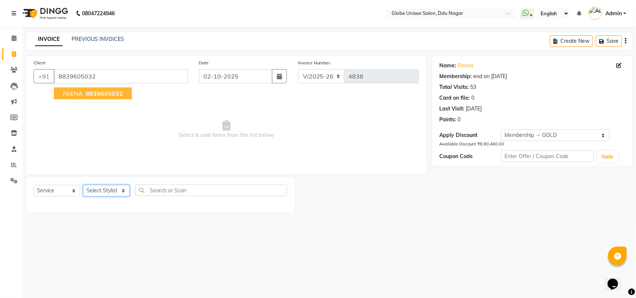
click at [112, 191] on select "Select Stylist ADITYA AJIT CHIRAG DEV DIGESH LALITA LAXMI MADHU MANSI NICK RAKS…" at bounding box center [106, 191] width 47 height 12
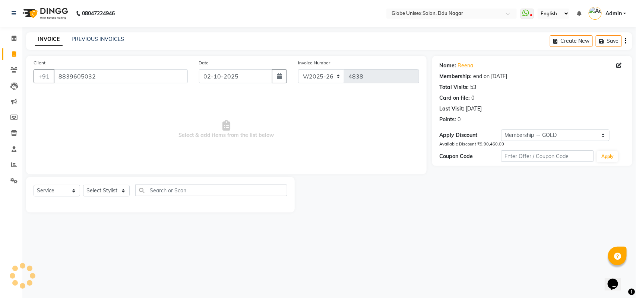
click at [168, 155] on span "Select & add items from the list below" at bounding box center [226, 129] width 385 height 74
click at [117, 191] on select "Select Stylist ADITYA AJIT CHIRAG DEV DIGESH LALITA LAXMI MADHU MANSI NICK RAKS…" at bounding box center [106, 191] width 47 height 12
select select "62852"
click at [83, 185] on select "Select Stylist ADITYA AJIT CHIRAG DEV DIGESH LALITA LAXMI MADHU MANSI NICK RAKS…" at bounding box center [106, 191] width 47 height 12
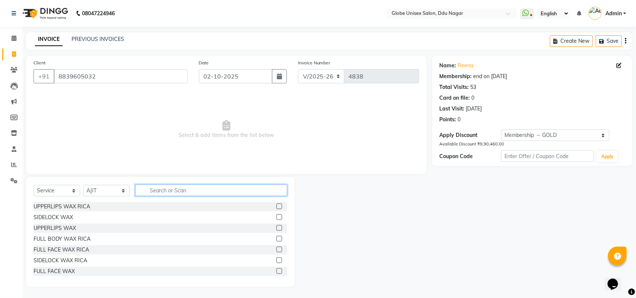
click at [178, 194] on input "text" at bounding box center [211, 191] width 152 height 12
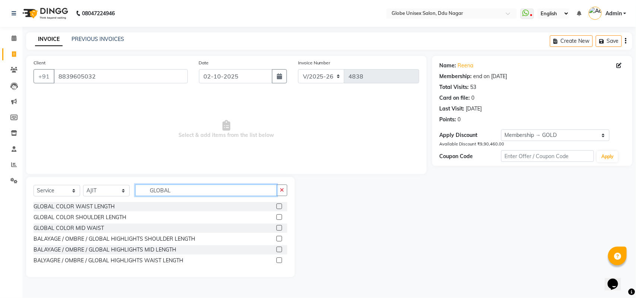
type input "GLOBAL"
click at [107, 187] on select "Select Stylist ADITYA AJIT CHIRAG DEV DIGESH LALITA LAXMI MADHU MANSI NICK RAKS…" at bounding box center [106, 191] width 47 height 12
select select "25130"
click at [83, 185] on select "Select Stylist ADITYA AJIT CHIRAG DEV DIGESH LALITA LAXMI MADHU MANSI NICK RAKS…" at bounding box center [106, 191] width 47 height 12
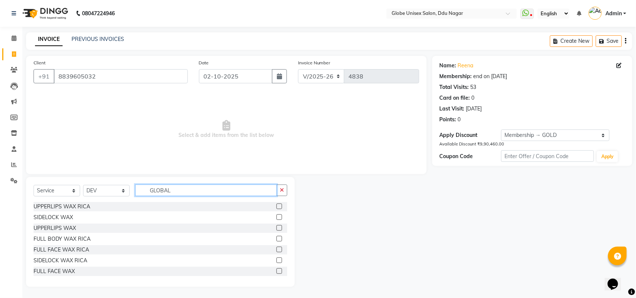
click at [188, 192] on input "GLOBAL" at bounding box center [205, 191] width 141 height 12
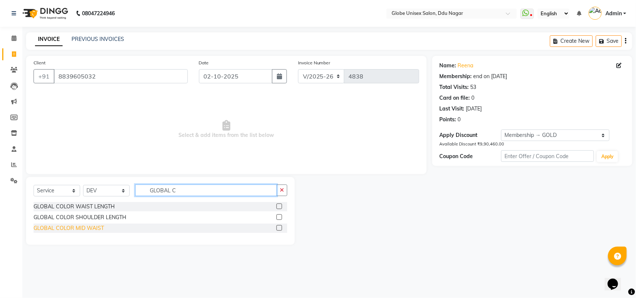
type input "GLOBAL C"
click at [73, 226] on div "GLOBAL COLOR MID WAIST" at bounding box center [69, 229] width 70 height 8
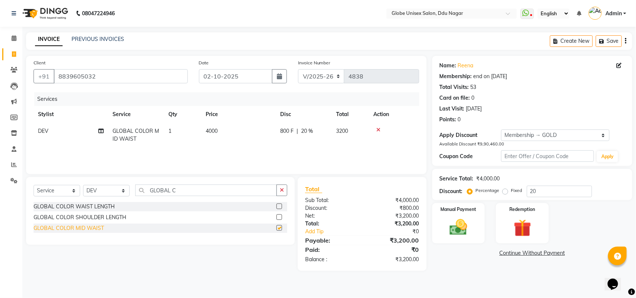
checkbox input "false"
click at [237, 135] on td "4000" at bounding box center [238, 135] width 74 height 25
select select "25130"
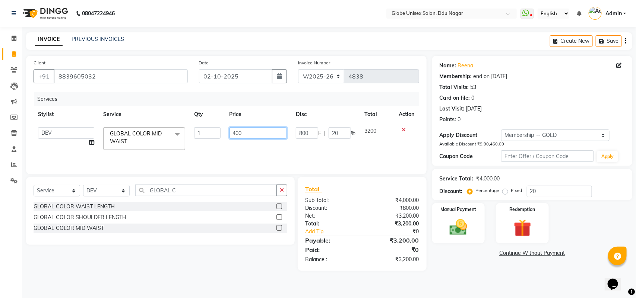
click at [252, 133] on input "400" at bounding box center [258, 133] width 58 height 12
type input "4"
type input "3500"
click at [470, 254] on link "Continue Without Payment" at bounding box center [531, 253] width 197 height 8
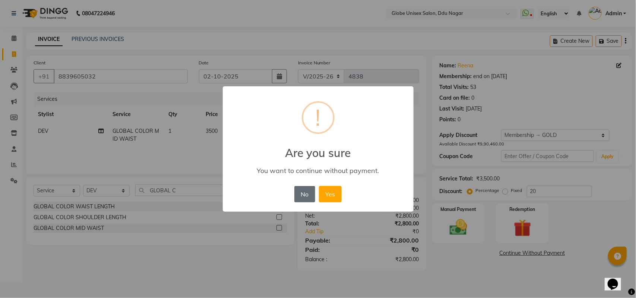
click at [311, 197] on button "No" at bounding box center [304, 194] width 21 height 16
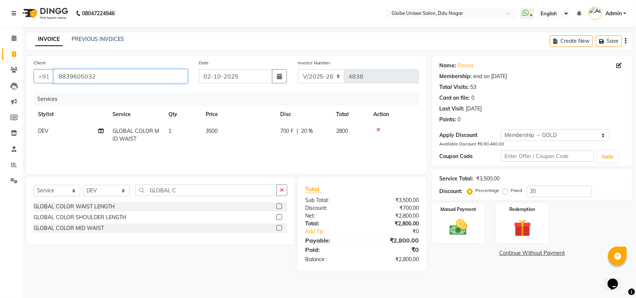
click at [120, 81] on input "8839605032" at bounding box center [121, 76] width 134 height 14
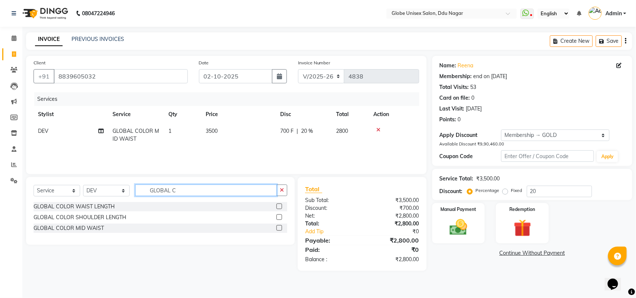
click at [201, 189] on input "GLOBAL C" at bounding box center [205, 191] width 141 height 12
type input "G"
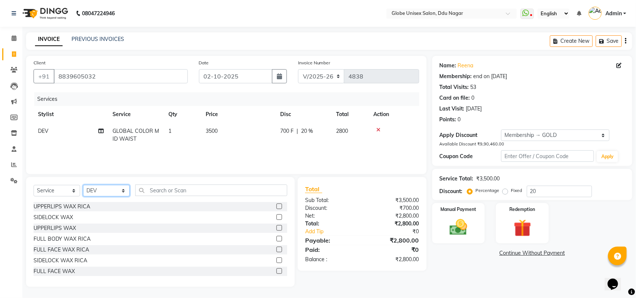
click at [97, 194] on select "Select Stylist ADITYA AJIT CHIRAG DEV DIGESH LALITA LAXMI MADHU MANSI NICK RAKS…" at bounding box center [106, 191] width 47 height 12
click at [377, 129] on icon at bounding box center [378, 129] width 4 height 5
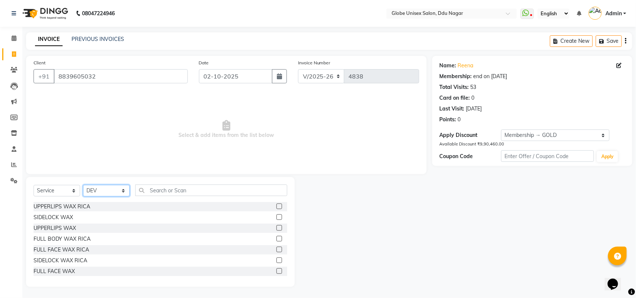
click at [111, 190] on select "Select Stylist ADITYA AJIT CHIRAG DEV DIGESH LALITA LAXMI MADHU MANSI NICK RAKS…" at bounding box center [106, 191] width 47 height 12
select select "34566"
click at [83, 185] on select "Select Stylist ADITYA AJIT CHIRAG DEV DIGESH LALITA LAXMI MADHU MANSI NICK RAKS…" at bounding box center [106, 191] width 47 height 12
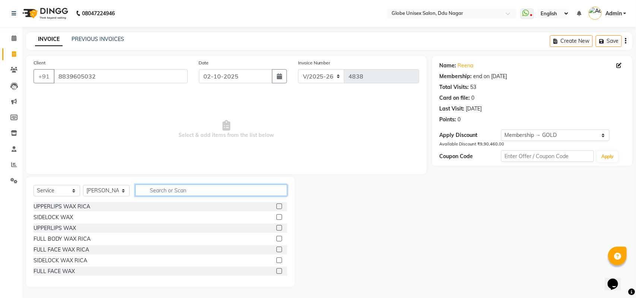
click at [160, 194] on input "text" at bounding box center [211, 191] width 152 height 12
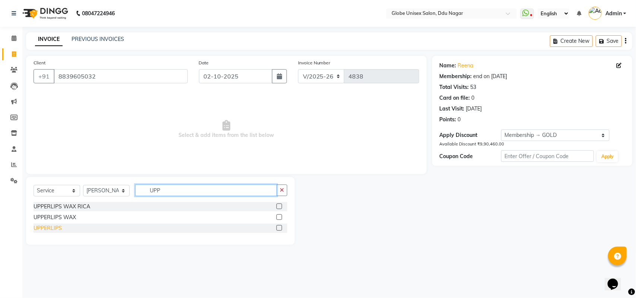
type input "UPP"
click at [53, 226] on div "UPPERLIPS" at bounding box center [48, 229] width 28 height 8
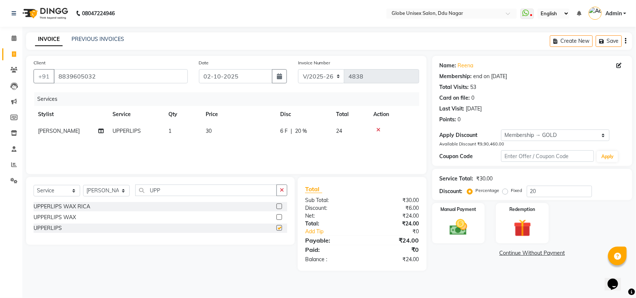
checkbox input "false"
click at [178, 194] on input "UPP" at bounding box center [205, 191] width 141 height 12
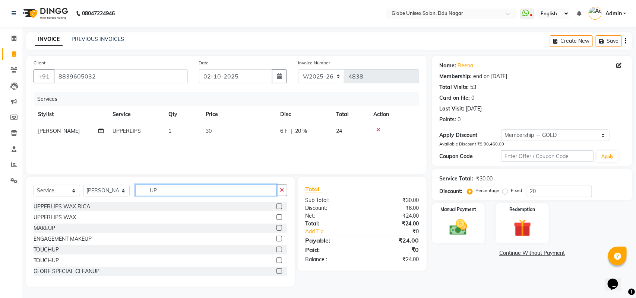
type input "U"
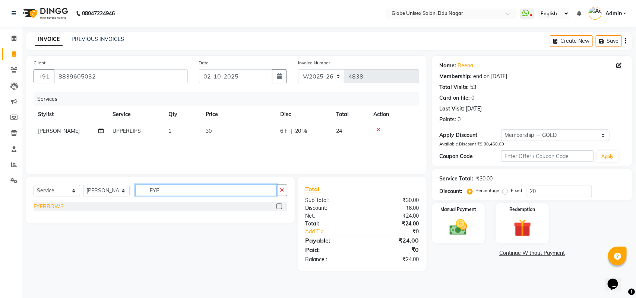
type input "EYE"
click at [55, 209] on div "EYEBROWS" at bounding box center [49, 207] width 30 height 8
checkbox input "false"
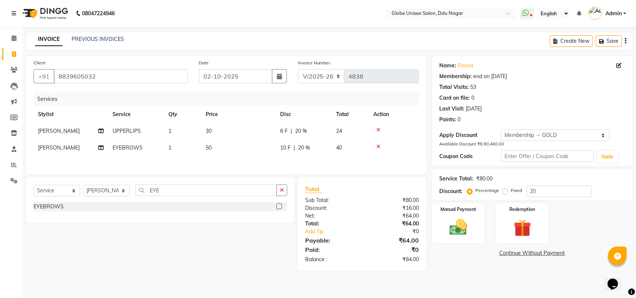
click at [171, 198] on div "Select Service Product Membership Package Voucher Prepaid Gift Card Select Styl…" at bounding box center [161, 194] width 254 height 18
click at [177, 195] on input "EY" at bounding box center [205, 191] width 141 height 12
type input "E"
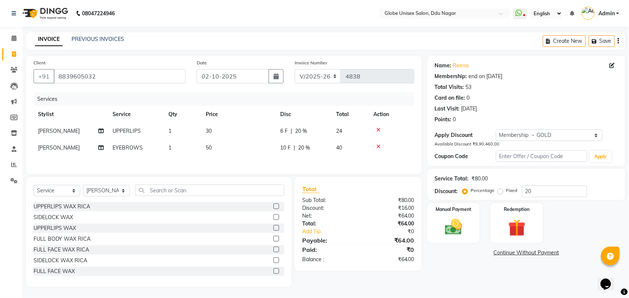
click at [239, 147] on td "50" at bounding box center [238, 148] width 74 height 17
select select "34566"
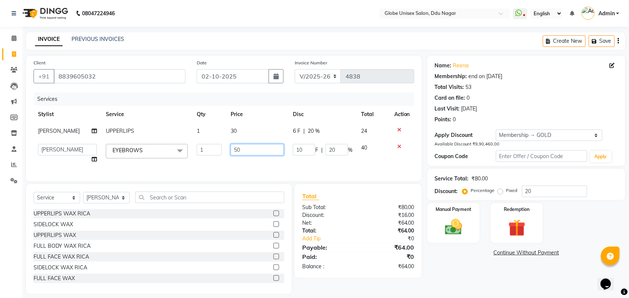
click at [246, 146] on input "50" at bounding box center [256, 150] width 53 height 12
type input "5"
type input "20"
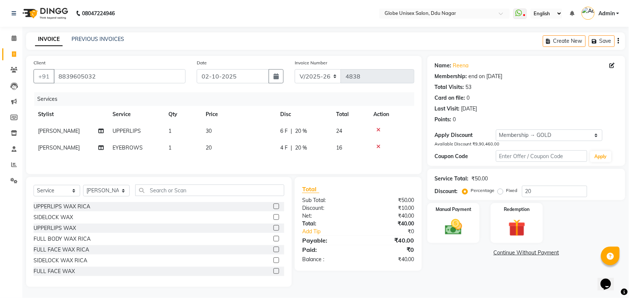
click at [468, 272] on div "Name: Reena Membership: end on 13-02-2026 Total Visits: 53 Card on file: 0 Last…" at bounding box center [528, 171] width 203 height 231
click at [197, 195] on input "text" at bounding box center [209, 191] width 149 height 12
click at [112, 195] on select "Select Stylist ADITYA AJIT CHIRAG DEV DIGESH LALITA LAXMI MADHU MANSI NICK RAKS…" at bounding box center [106, 191] width 47 height 12
select select "25130"
click at [83, 187] on select "Select Stylist ADITYA AJIT CHIRAG DEV DIGESH LALITA LAXMI MADHU MANSI NICK RAKS…" at bounding box center [106, 191] width 47 height 12
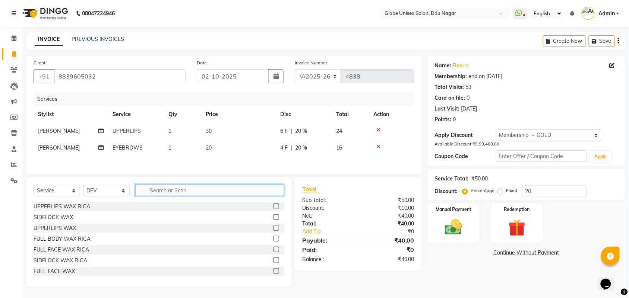
click at [158, 196] on input "text" at bounding box center [209, 191] width 149 height 12
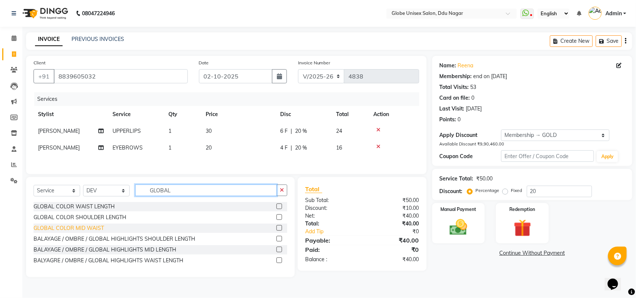
type input "GLOBAL"
click at [77, 230] on div "GLOBAL COLOR MID WAIST" at bounding box center [69, 229] width 70 height 8
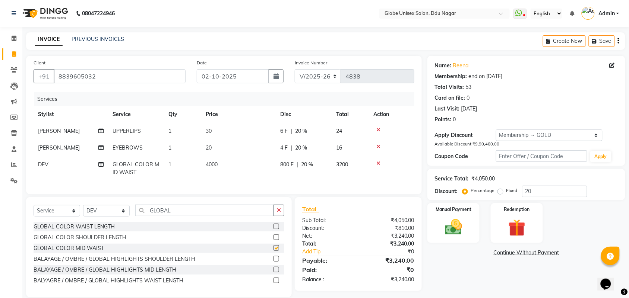
checkbox input "false"
click at [229, 163] on td "4000" at bounding box center [238, 168] width 74 height 25
select select "25130"
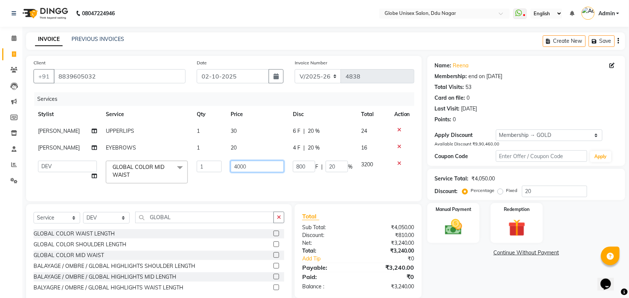
click at [256, 161] on input "4000" at bounding box center [256, 167] width 53 height 12
type input "4"
type input "3500"
click at [446, 248] on div "Name: Reena Membership: end on 13-02-2026 Total Visits: 53 Card on file: 0 Last…" at bounding box center [528, 180] width 203 height 249
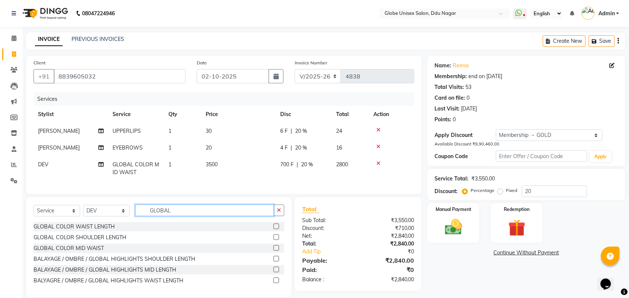
click at [207, 216] on input "GLOBAL" at bounding box center [204, 211] width 139 height 12
type input "G"
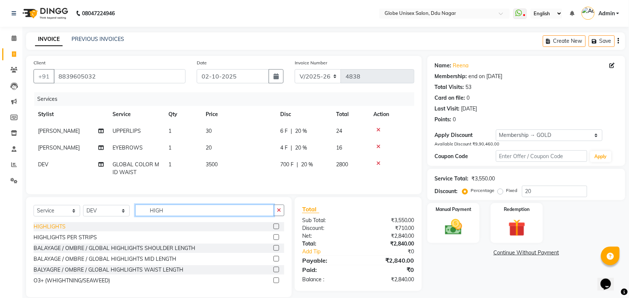
type input "HIGH"
click at [55, 231] on div "HIGHLIGHTS" at bounding box center [50, 227] width 32 height 8
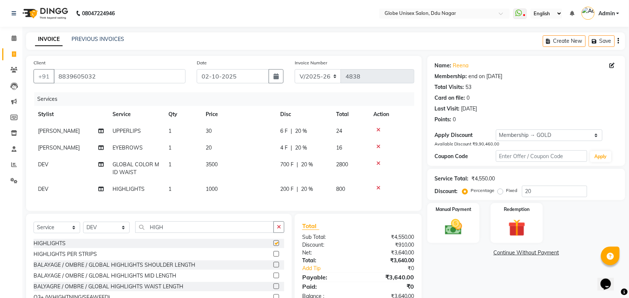
checkbox input "false"
click at [248, 188] on td "1000" at bounding box center [238, 189] width 74 height 17
select select "25130"
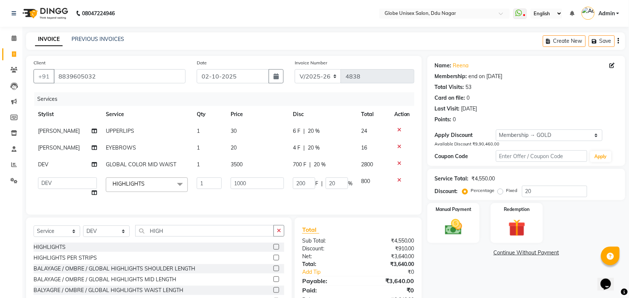
click at [272, 189] on td "1000" at bounding box center [257, 187] width 62 height 28
click at [274, 181] on input "1000" at bounding box center [256, 184] width 53 height 12
type input "1"
type input "600"
click at [458, 271] on div "Name: Reena Membership: end on 13-02-2026 Total Visits: 53 Card on file: 0 Last…" at bounding box center [528, 187] width 203 height 262
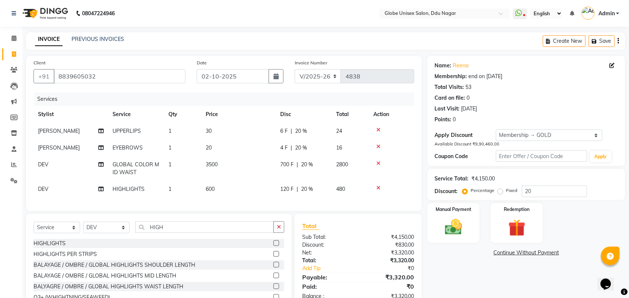
scroll to position [34, 0]
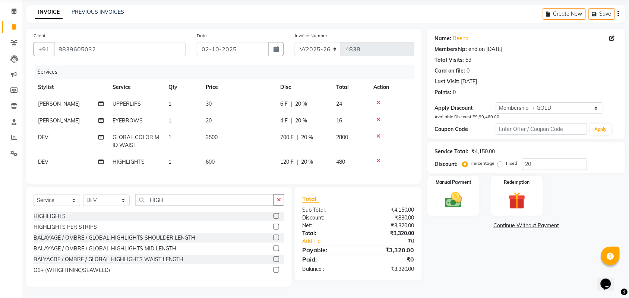
click at [316, 134] on div "700 F | 20 %" at bounding box center [303, 138] width 47 height 8
select select "25130"
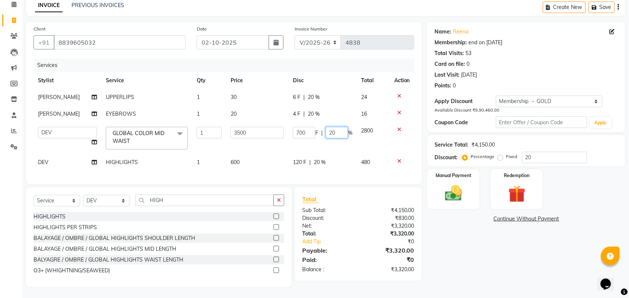
click at [345, 128] on input "20" at bounding box center [336, 133] width 22 height 12
type input "2"
type input "35"
click at [482, 252] on div "Name: Reena Membership: end on 13-02-2026 Total Visits: 53 Card on file: 0 Last…" at bounding box center [528, 154] width 203 height 265
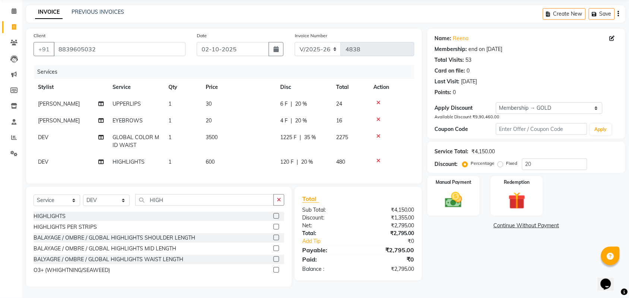
click at [292, 158] on span "120 F" at bounding box center [286, 162] width 13 height 8
select select "25130"
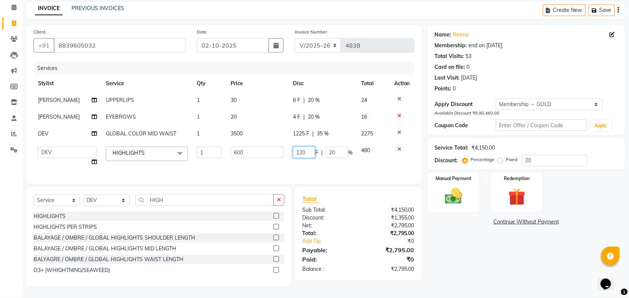
click at [311, 150] on input "120" at bounding box center [304, 153] width 22 height 12
type input "135"
click at [496, 244] on div "Name: Reena Membership: end on 13-02-2026 Total Visits: 53 Card on file: 0 Last…" at bounding box center [528, 156] width 203 height 262
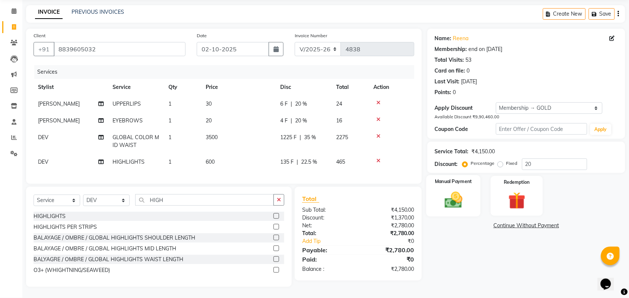
click at [452, 193] on img at bounding box center [453, 200] width 29 height 20
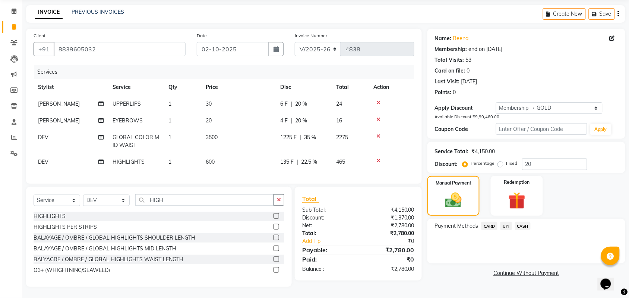
click at [509, 222] on span "UPI" at bounding box center [506, 226] width 12 height 9
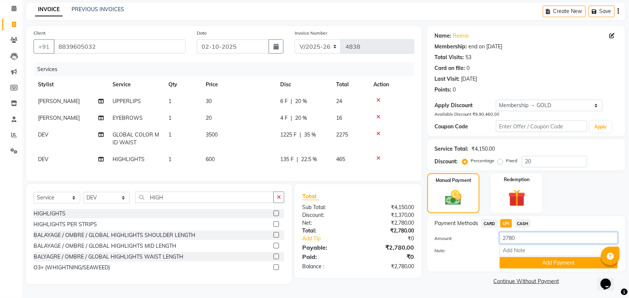
click at [537, 233] on input "2780" at bounding box center [558, 238] width 118 height 12
type input "2"
type input "980"
click at [540, 260] on button "Add Payment" at bounding box center [558, 263] width 118 height 12
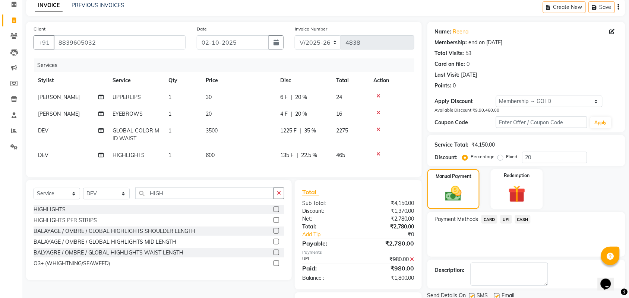
click at [528, 220] on span "CASH" at bounding box center [523, 219] width 16 height 9
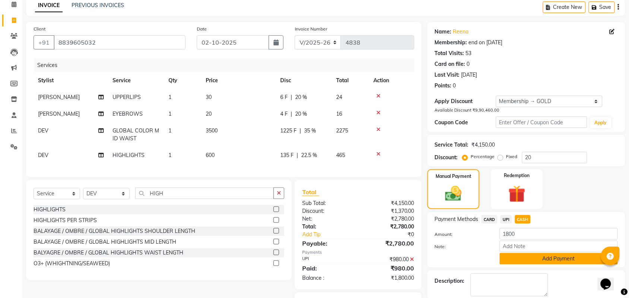
click at [535, 254] on button "Add Payment" at bounding box center [558, 259] width 118 height 12
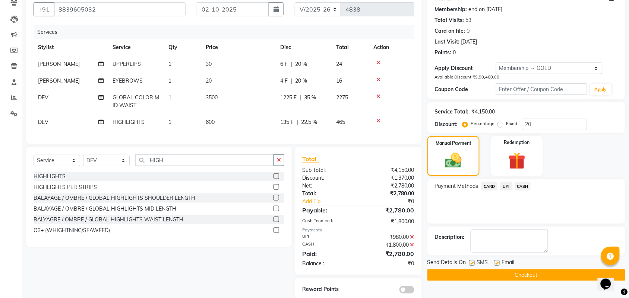
scroll to position [88, 0]
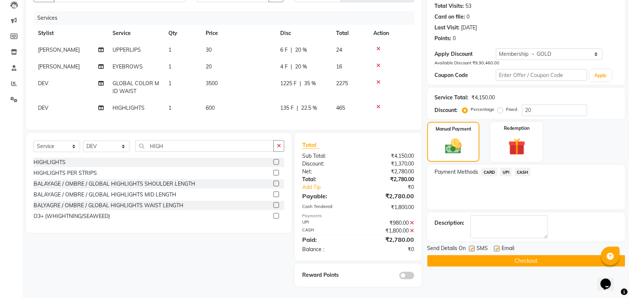
click at [514, 255] on button "Checkout" at bounding box center [526, 261] width 198 height 12
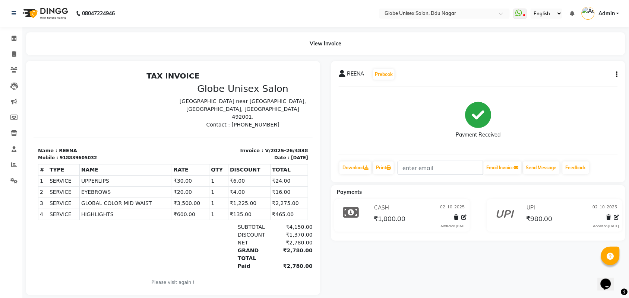
click at [611, 71] on div "REENA Prebook" at bounding box center [477, 75] width 279 height 12
click at [615, 71] on button "button" at bounding box center [615, 75] width 4 height 8
click at [596, 66] on div "Split Service Amount" at bounding box center [579, 65] width 51 height 9
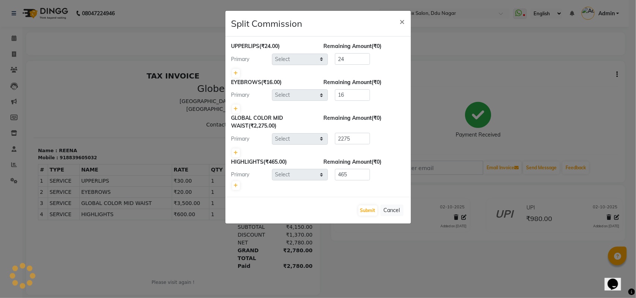
select select "34566"
select select "25130"
click at [235, 155] on icon at bounding box center [236, 153] width 4 height 4
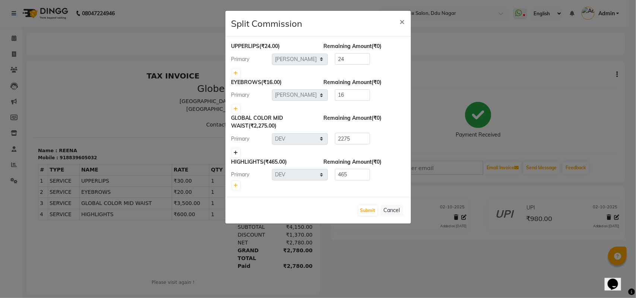
type input "1137.5"
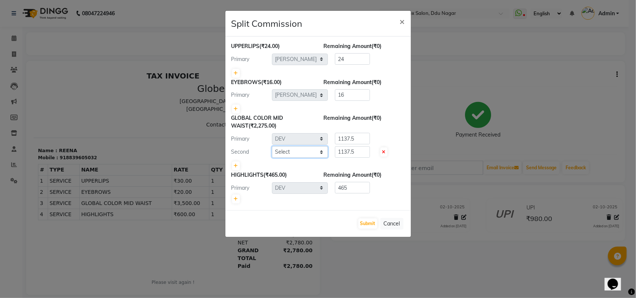
click at [287, 153] on select "Select ADITYA AJIT CHIRAG DEV DIGESH LALITA LAXMI MADHU MANSI NICK RAKSHA SACHI…" at bounding box center [300, 152] width 56 height 12
click at [272, 146] on select "Select ADITYA AJIT CHIRAG DEV DIGESH LALITA LAXMI MADHU MANSI NICK RAKSHA SACHI…" at bounding box center [300, 152] width 56 height 12
click at [303, 153] on select "Select ADITYA AJIT CHIRAG DEV DIGESH LALITA LAXMI MADHU MANSI NICK RAKSHA SACHI…" at bounding box center [300, 152] width 56 height 12
select select "62852"
click at [272, 146] on select "Select ADITYA AJIT CHIRAG DEV DIGESH LALITA LAXMI MADHU MANSI NICK RAKSHA SACHI…" at bounding box center [300, 152] width 56 height 12
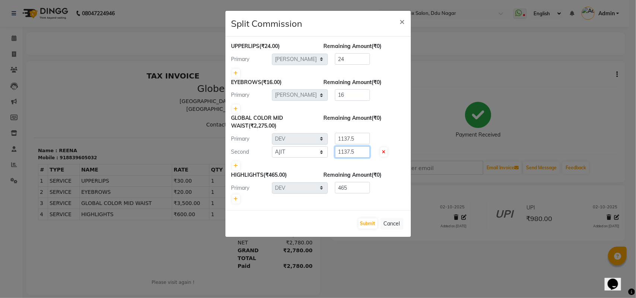
click at [363, 152] on input "1137.5" at bounding box center [352, 152] width 35 height 12
type input "1"
click at [359, 135] on input "11" at bounding box center [352, 139] width 35 height 12
type input "1"
click at [357, 153] on input "number" at bounding box center [352, 152] width 35 height 12
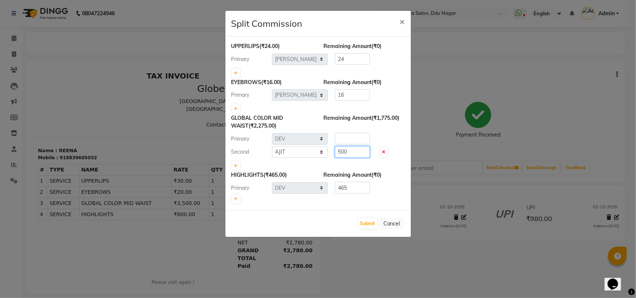
type input "500"
click at [356, 139] on input "number" at bounding box center [352, 139] width 35 height 12
type input "1775"
click at [367, 221] on button "Submit" at bounding box center [367, 224] width 19 height 10
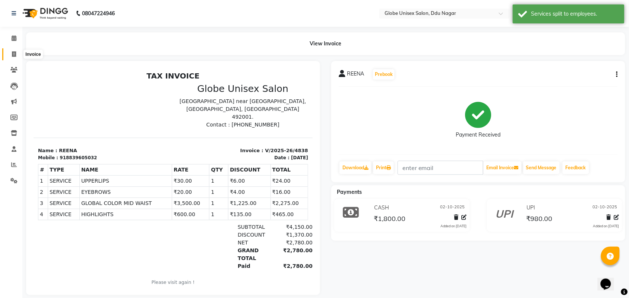
click at [12, 56] on icon at bounding box center [14, 54] width 4 height 6
select select "service"
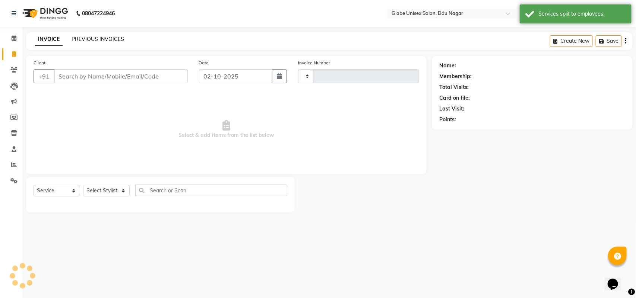
click at [81, 41] on link "PREVIOUS INVOICES" at bounding box center [97, 39] width 53 height 7
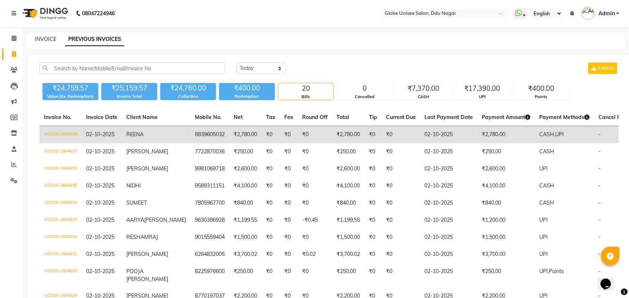
click at [64, 136] on td "V/2025-26/4838" at bounding box center [60, 135] width 42 height 18
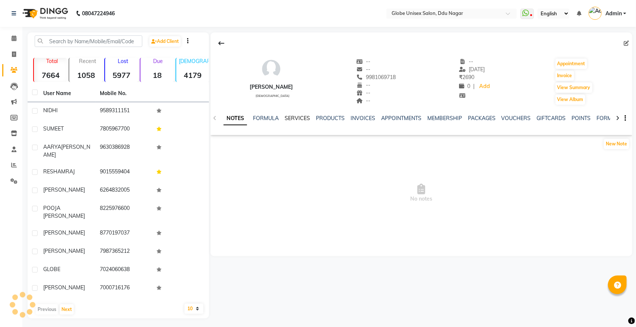
click at [301, 118] on link "SERVICES" at bounding box center [296, 118] width 25 height 7
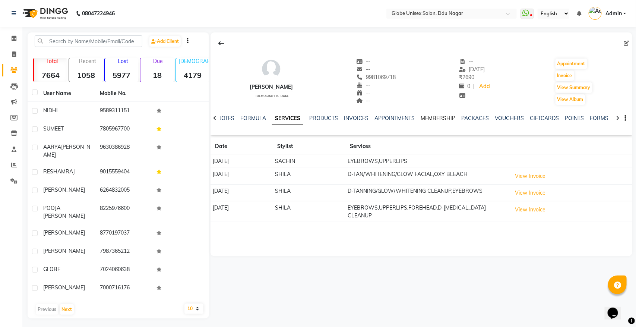
click at [430, 118] on link "MEMBERSHIP" at bounding box center [437, 118] width 35 height 7
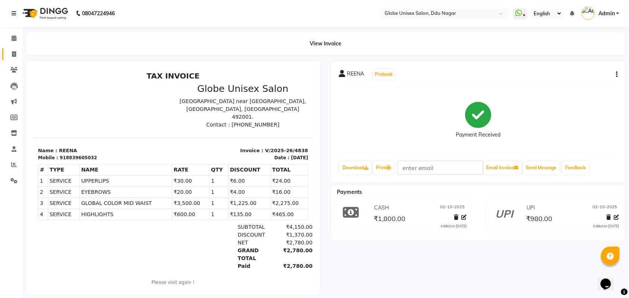
click at [6, 51] on link "Invoice" at bounding box center [11, 54] width 18 height 12
select select "service"
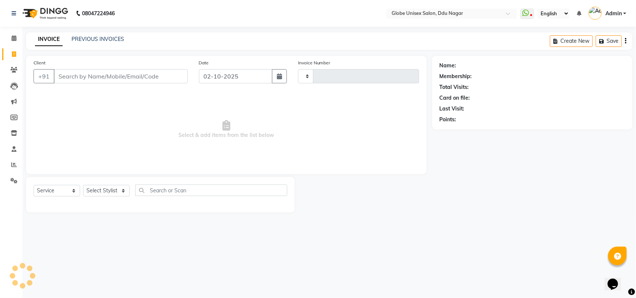
type input "4839"
select select "4184"
click at [109, 34] on div "INVOICE PREVIOUS INVOICES Create New Save" at bounding box center [329, 41] width 606 height 18
click at [109, 36] on link "PREVIOUS INVOICES" at bounding box center [97, 39] width 53 height 7
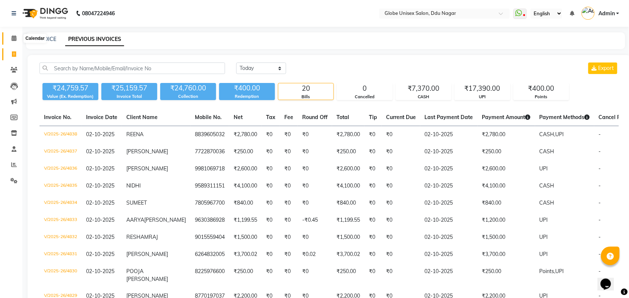
click at [12, 34] on span at bounding box center [13, 38] width 13 height 9
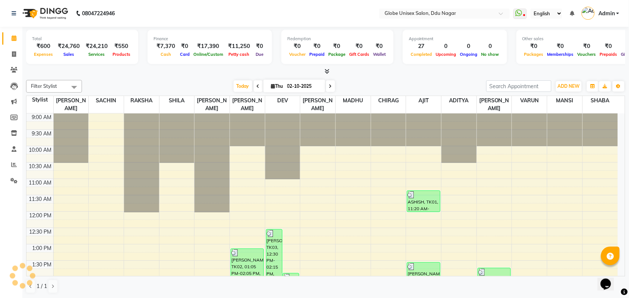
click at [329, 71] on icon at bounding box center [327, 72] width 5 height 6
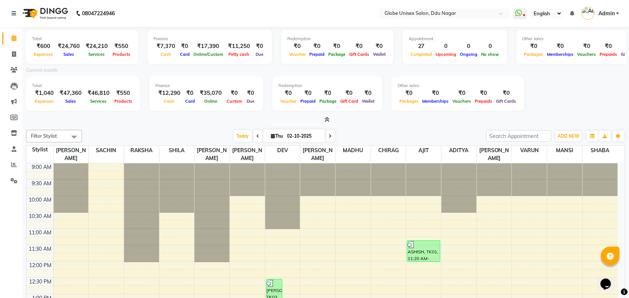
click at [608, 12] on span "Admin" at bounding box center [606, 14] width 16 height 8
click at [593, 50] on link "Sign out" at bounding box center [581, 54] width 68 height 12
